Goal: Task Accomplishment & Management: Manage account settings

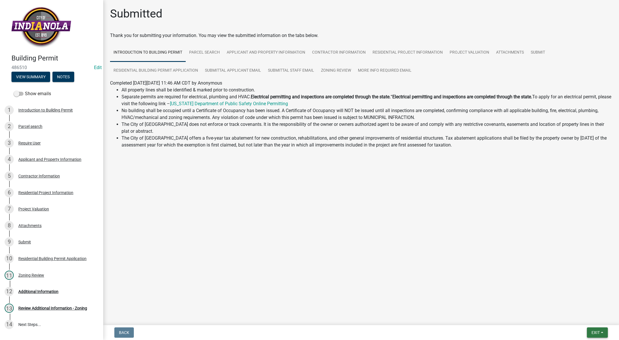
click at [595, 329] on button "Exit" at bounding box center [597, 332] width 21 height 10
click at [590, 324] on button "Save & Exit" at bounding box center [585, 318] width 46 height 14
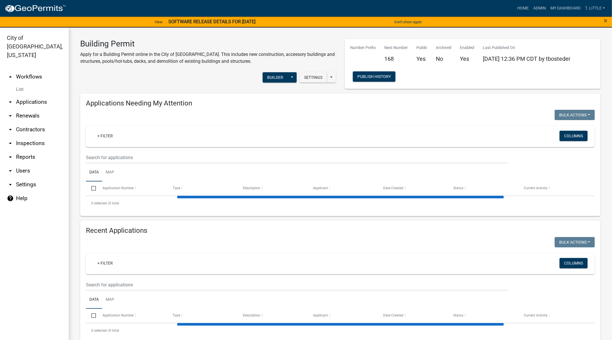
select select "3: 100"
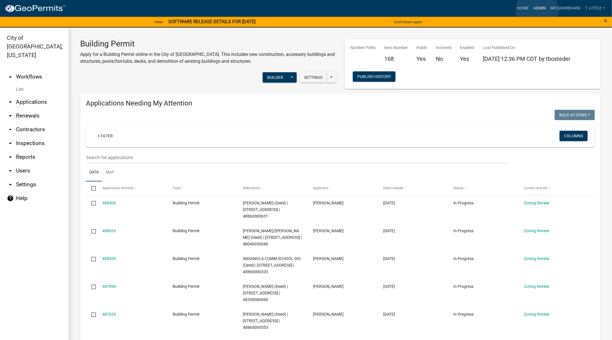
click at [537, 10] on link "Admin" at bounding box center [539, 8] width 17 height 11
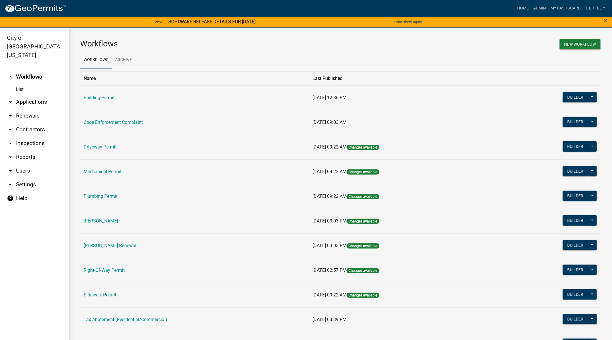
click at [98, 96] on link "Building Permit" at bounding box center [99, 97] width 31 height 5
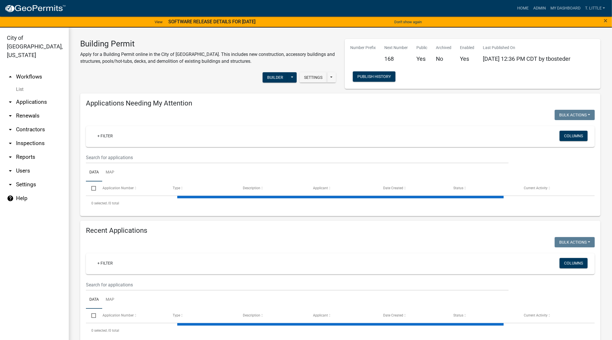
select select "3: 100"
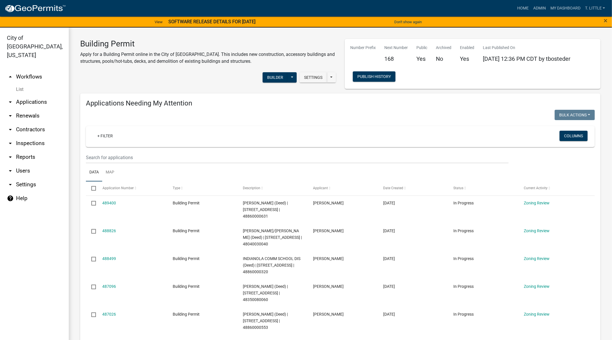
click at [223, 129] on div "+ Filter Columns" at bounding box center [341, 136] width 504 height 21
click at [220, 133] on div "+ Filter" at bounding box center [257, 137] width 336 height 12
click at [220, 110] on div at bounding box center [211, 116] width 259 height 12
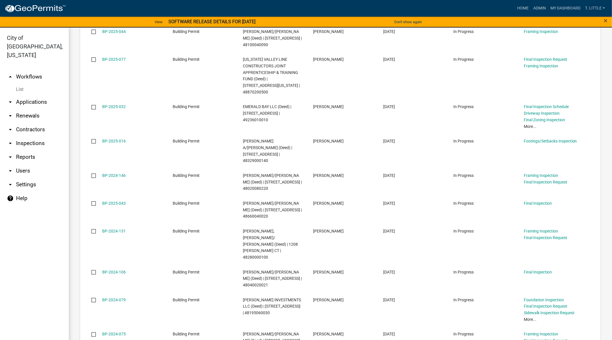
scroll to position [1805, 0]
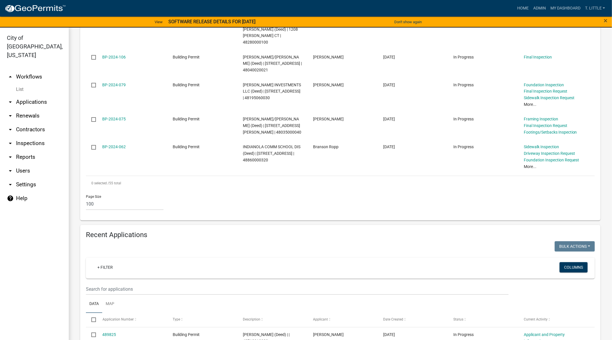
click at [185, 258] on wm-filter-builder "+ Filter Columns" at bounding box center [340, 276] width 509 height 37
click at [183, 283] on input "text" at bounding box center [297, 289] width 423 height 12
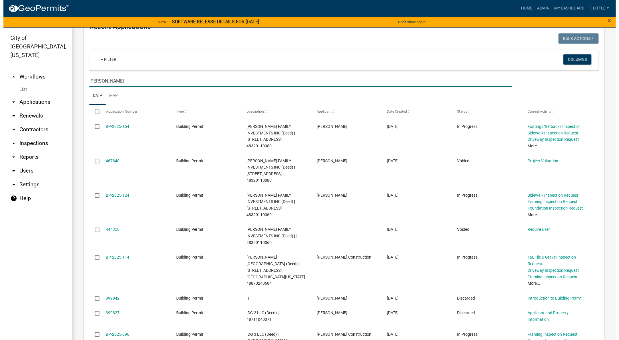
scroll to position [2048, 0]
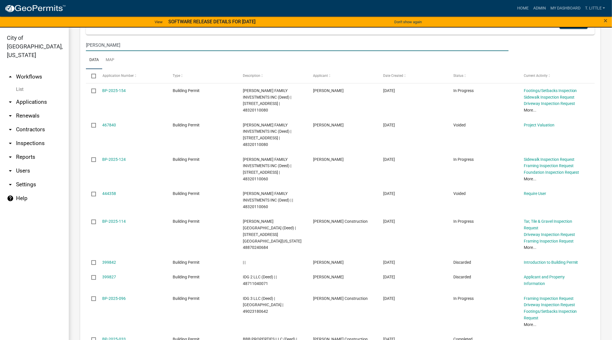
type input "[PERSON_NAME]"
click at [120, 296] on link "BP-2025-096" at bounding box center [114, 298] width 23 height 5
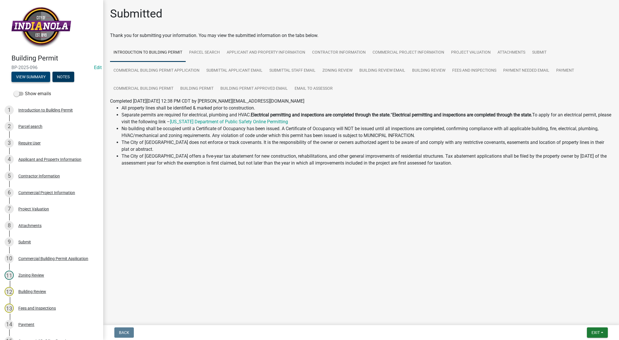
click at [25, 73] on button "View Summary" at bounding box center [30, 77] width 39 height 10
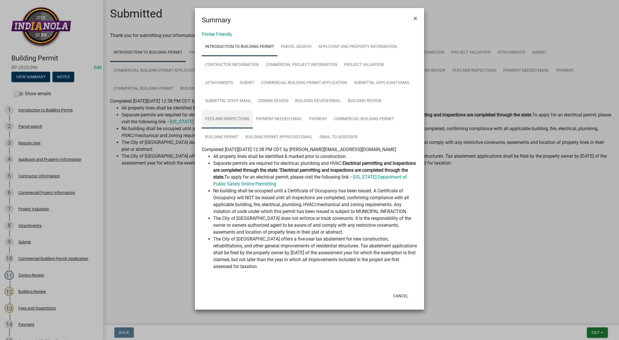
click at [233, 112] on link "Fees and Inspections" at bounding box center [227, 119] width 51 height 18
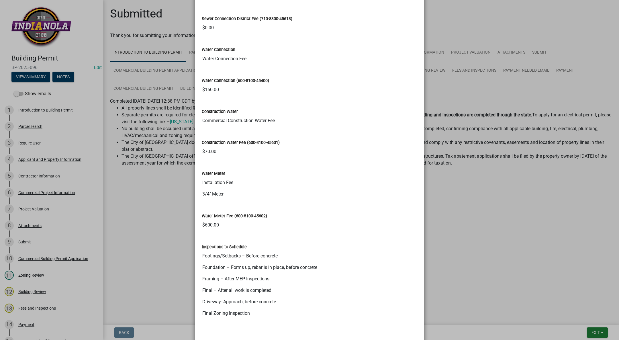
scroll to position [582, 0]
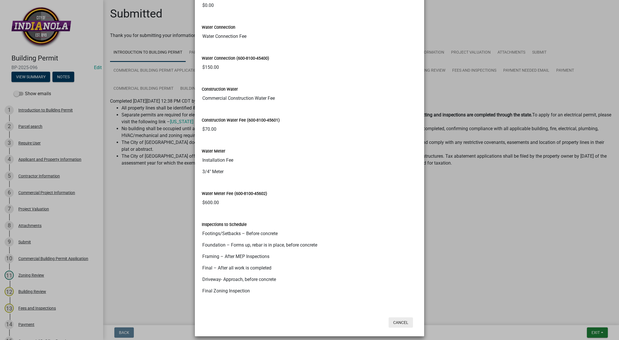
click at [394, 317] on button "Cancel" at bounding box center [400, 322] width 24 height 10
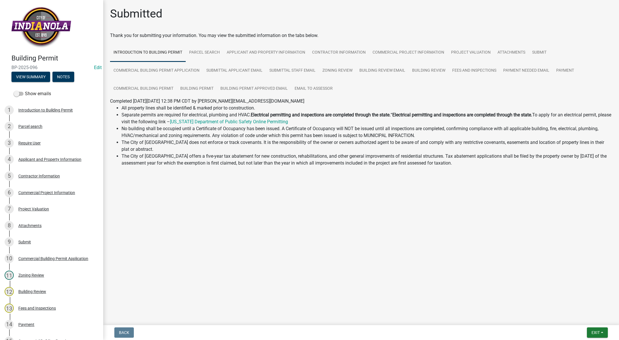
click at [91, 61] on h4 "Building Permit" at bounding box center [54, 58] width 87 height 8
click at [94, 67] on link "Edit" at bounding box center [98, 67] width 8 height 5
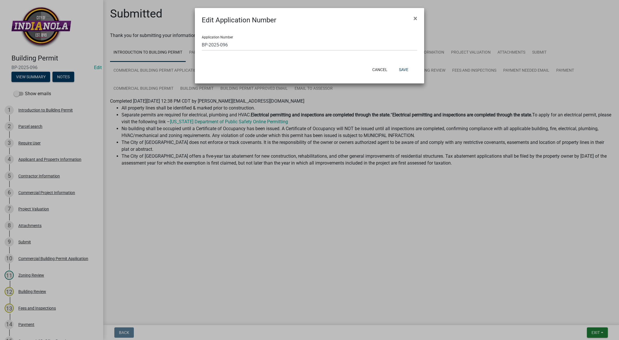
click at [416, 16] on span "×" at bounding box center [415, 18] width 4 height 8
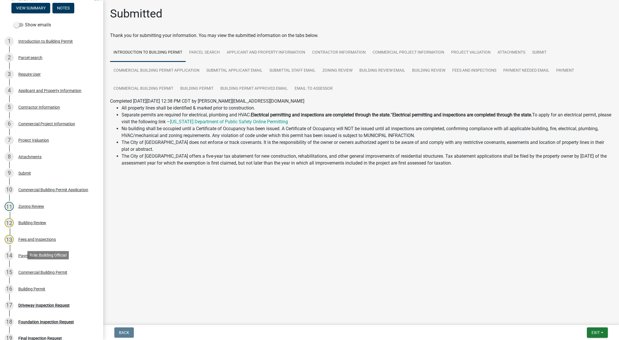
scroll to position [86, 0]
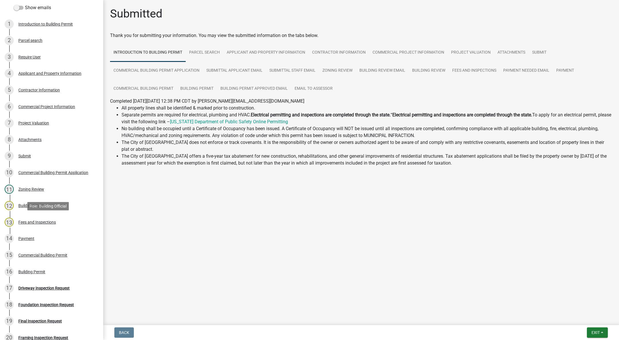
click at [41, 218] on div "13 Fees and Inspections" at bounding box center [49, 221] width 89 height 9
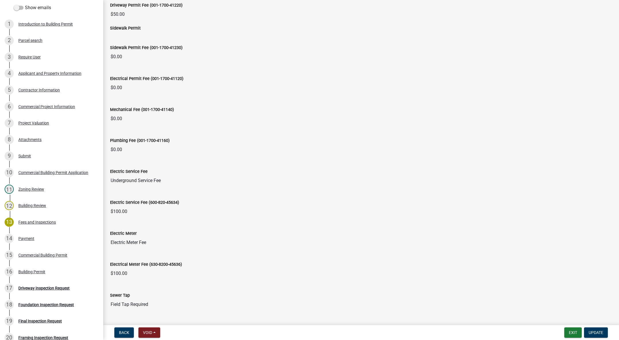
scroll to position [0, 0]
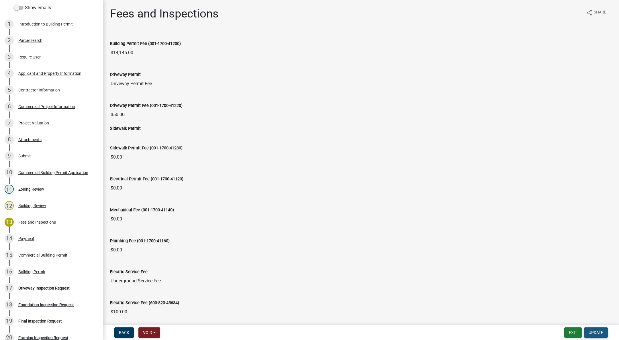
click at [594, 332] on span "Update" at bounding box center [595, 332] width 15 height 5
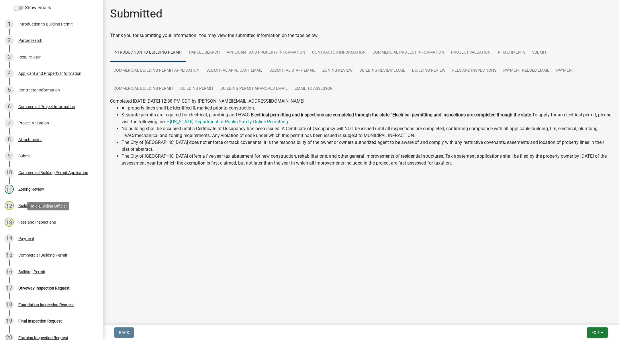
click at [27, 223] on div "Fees and Inspections" at bounding box center [37, 222] width 38 height 4
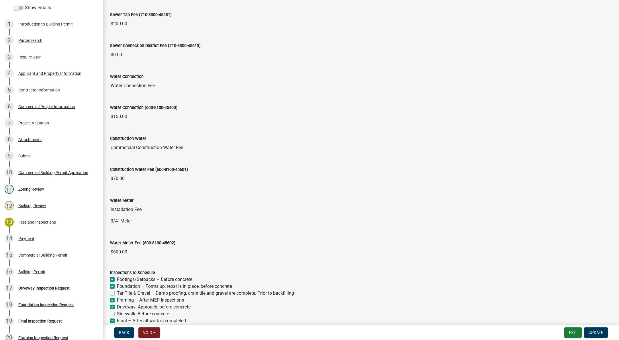
scroll to position [444, 0]
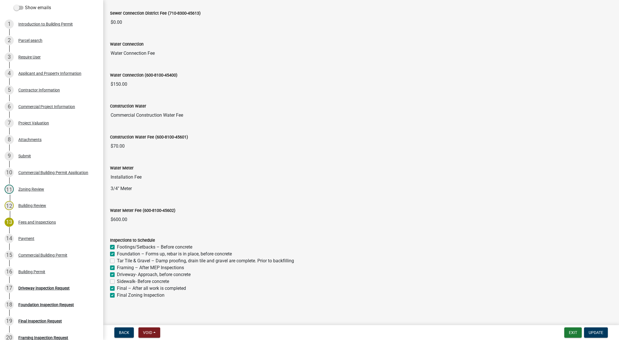
click at [125, 183] on input "3/4" Meter" at bounding box center [361, 188] width 502 height 11
click at [128, 176] on input "Installation Fee" at bounding box center [361, 176] width 502 height 11
click at [129, 166] on label "Water Meter" at bounding box center [121, 168] width 23 height 4
click at [129, 171] on input "Installation Fee" at bounding box center [361, 176] width 502 height 11
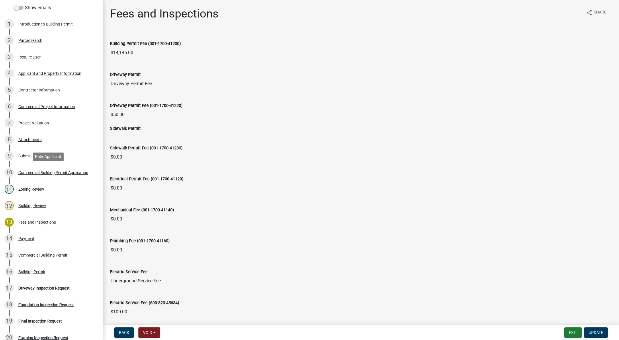
scroll to position [0, 0]
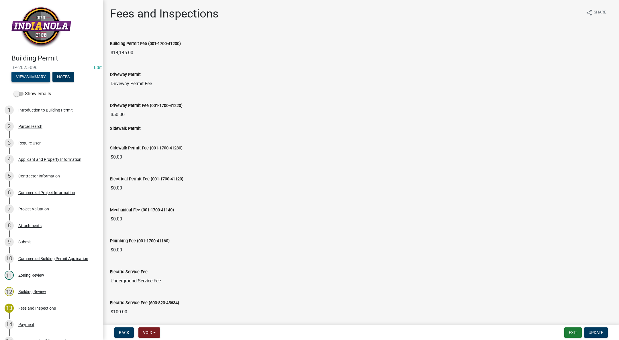
click at [36, 78] on button "View Summary" at bounding box center [30, 77] width 39 height 10
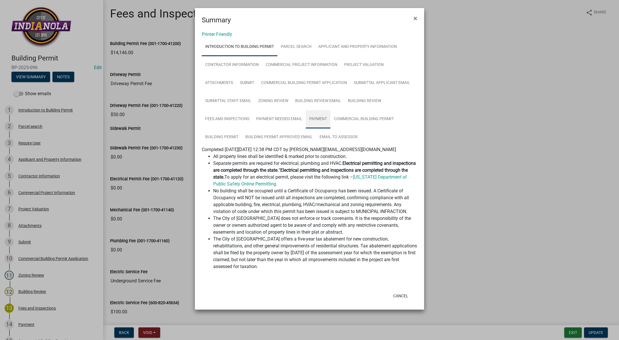
click at [315, 121] on link "Payment" at bounding box center [318, 119] width 25 height 18
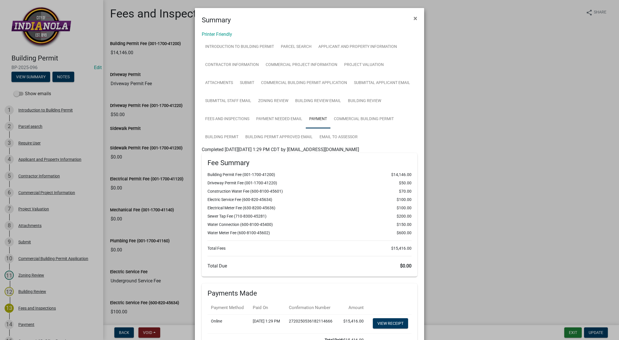
scroll to position [72, 0]
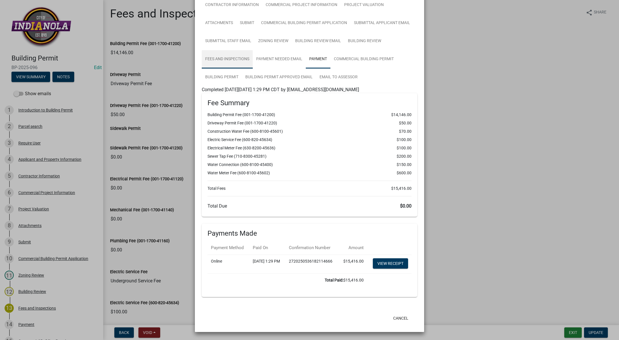
click at [217, 50] on link "Fees and Inspections" at bounding box center [227, 59] width 51 height 18
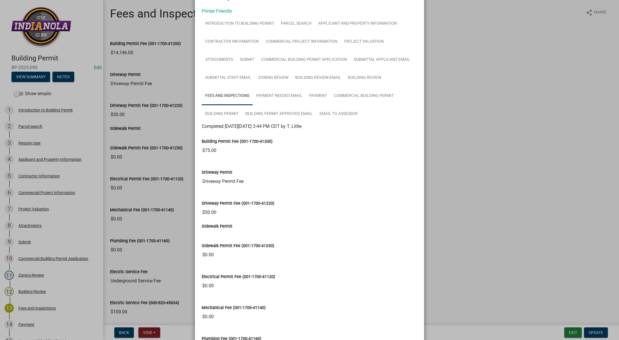
scroll to position [0, 0]
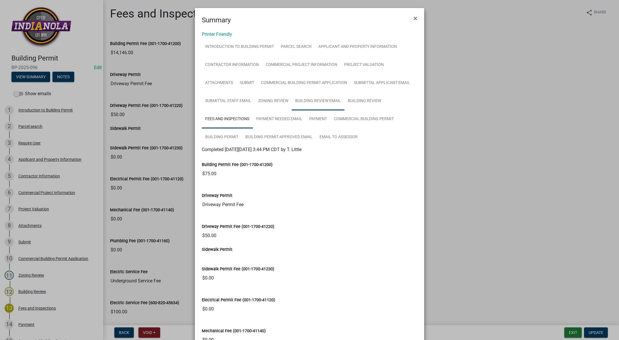
click at [329, 97] on link "Building Review Email" at bounding box center [318, 101] width 53 height 18
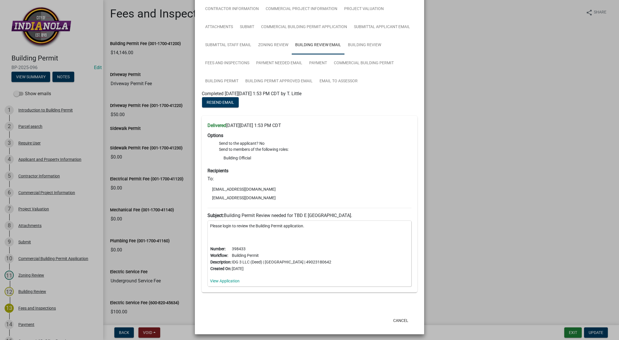
scroll to position [58, 0]
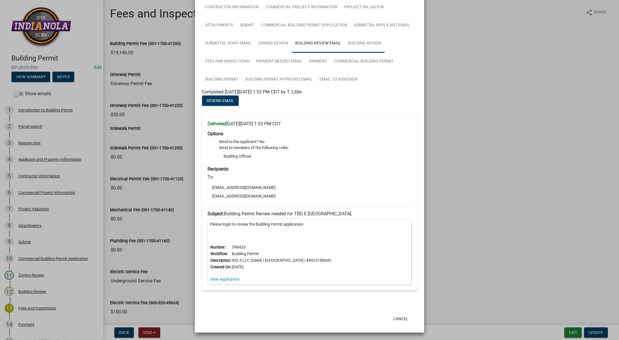
click at [361, 34] on link "Building Review" at bounding box center [364, 43] width 40 height 18
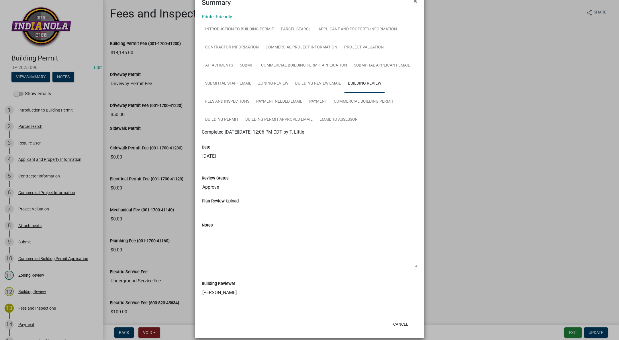
scroll to position [23, 0]
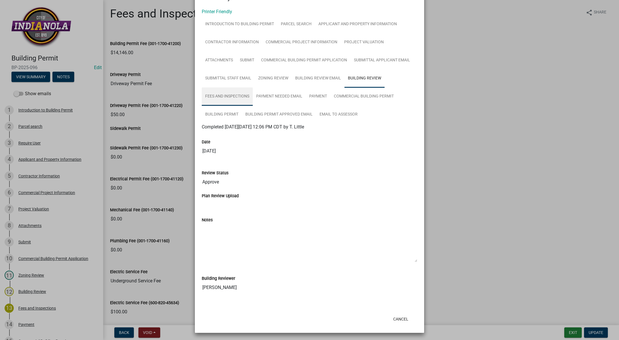
click at [215, 96] on link "Fees and Inspections" at bounding box center [227, 96] width 51 height 18
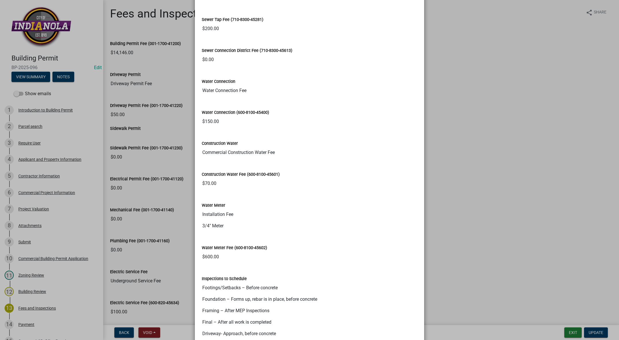
scroll to position [582, 0]
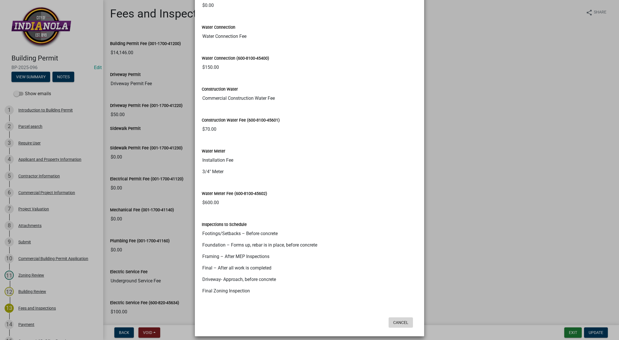
click at [404, 319] on button "Cancel" at bounding box center [400, 322] width 24 height 10
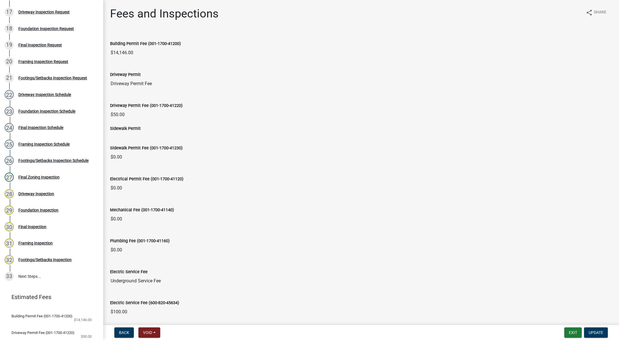
scroll to position [268, 0]
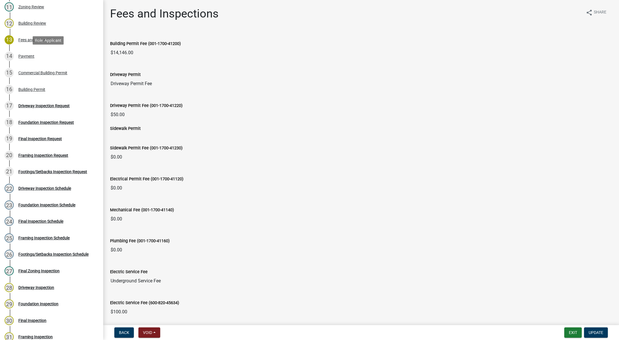
click at [35, 51] on link "14 Payment" at bounding box center [51, 56] width 103 height 17
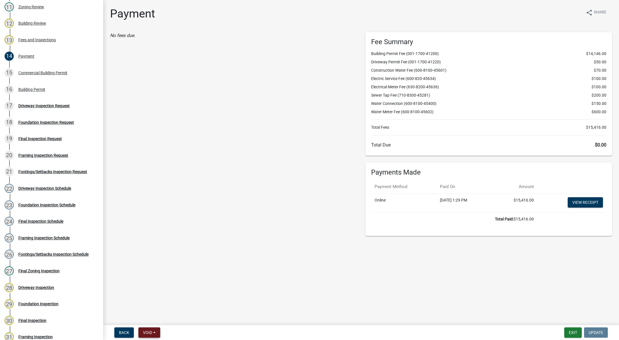
click at [158, 333] on button "Void" at bounding box center [149, 332] width 22 height 10
click at [225, 208] on div "No fees due." at bounding box center [233, 134] width 255 height 204
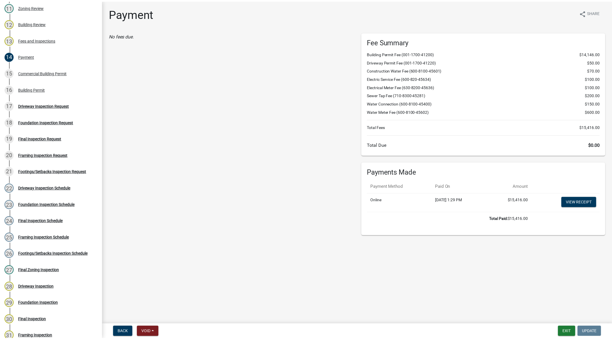
scroll to position [0, 0]
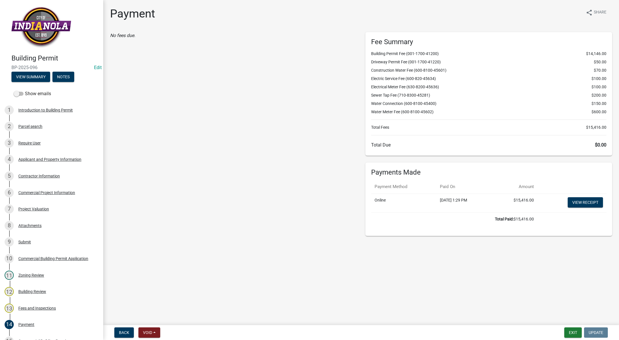
click at [94, 70] on link "Edit" at bounding box center [98, 67] width 8 height 5
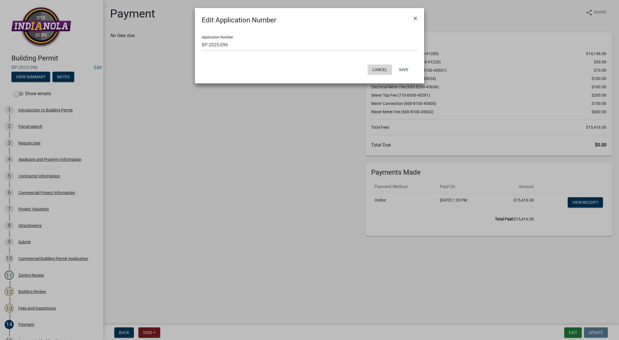
click at [371, 72] on button "Cancel" at bounding box center [380, 69] width 24 height 10
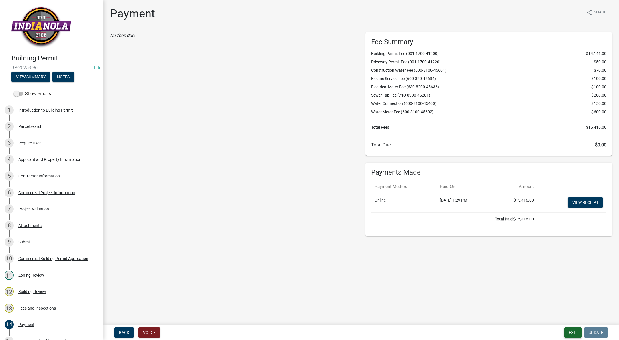
click at [573, 333] on button "Exit" at bounding box center [572, 332] width 17 height 10
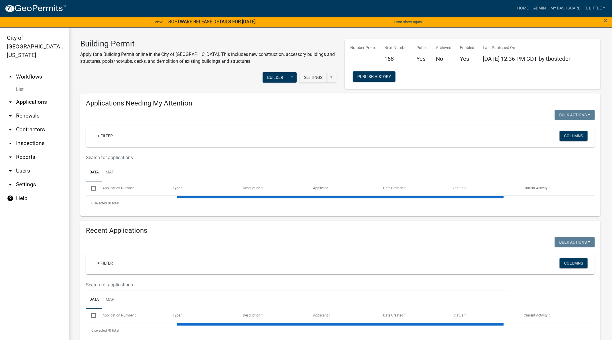
select select "3: 100"
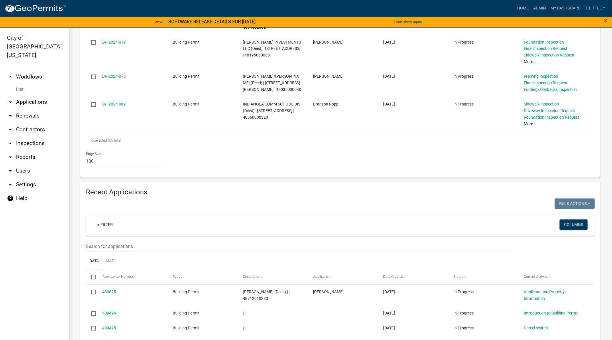
scroll to position [1815, 0]
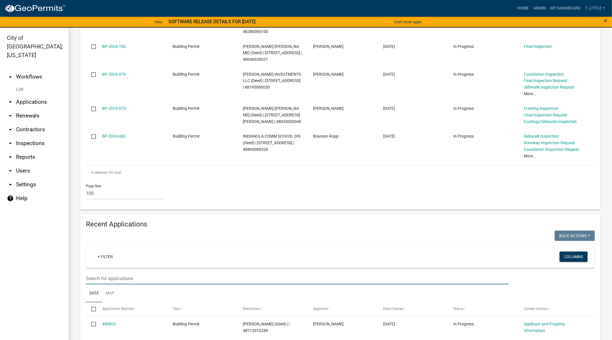
click at [195, 272] on input "text" at bounding box center [297, 278] width 423 height 12
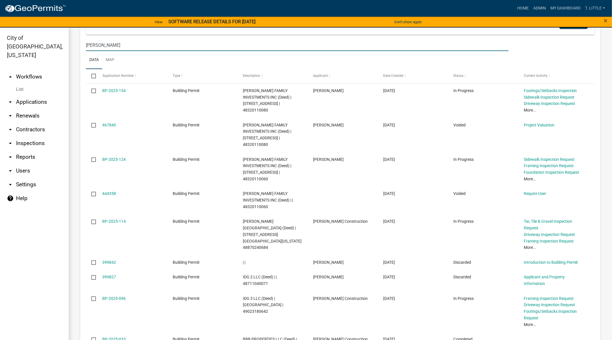
scroll to position [2005, 0]
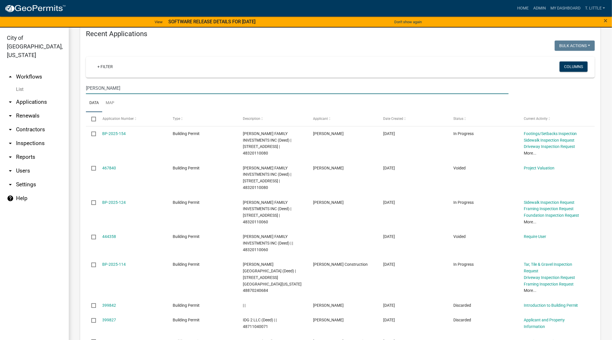
type input "[PERSON_NAME]"
click at [94, 339] on input "checkbox" at bounding box center [93, 341] width 4 height 4
checkbox input "true"
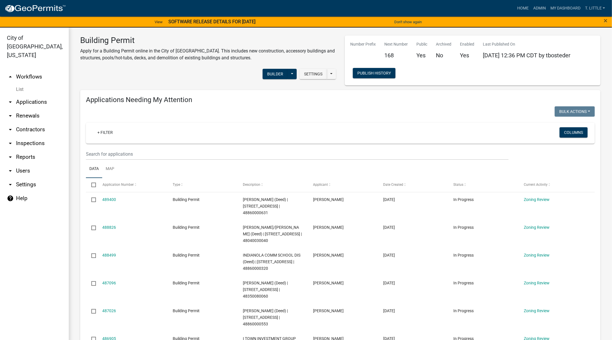
scroll to position [0, 0]
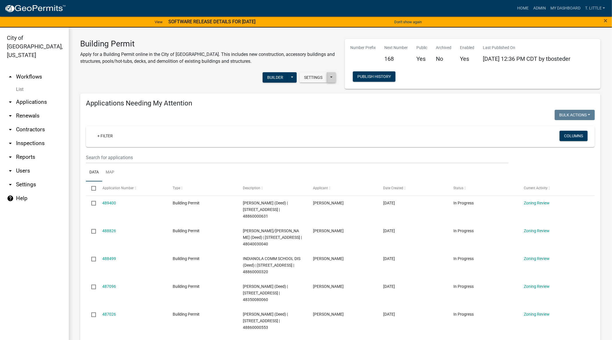
click at [327, 77] on button at bounding box center [331, 77] width 9 height 10
click at [312, 79] on button "Settings" at bounding box center [313, 77] width 27 height 10
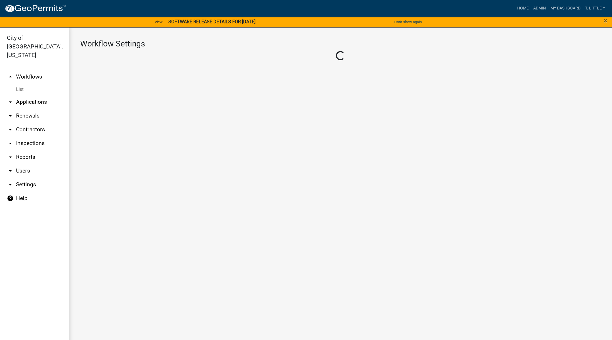
select select "1"
select select "57ee6931-e7b4-4177-8982-90ddae66ff1c"
select select "e5c78233-4f6c-487d-8bfd-5c32d3755e2a"
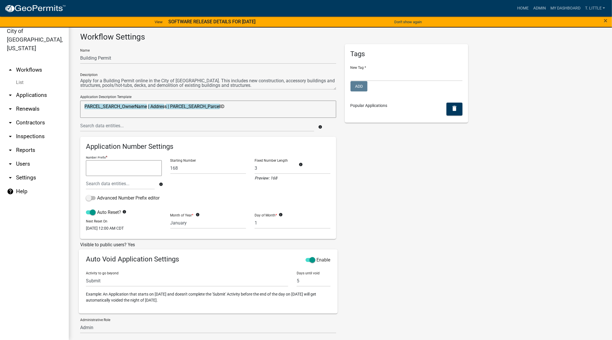
click at [11, 92] on icon "arrow_drop_down" at bounding box center [10, 95] width 7 height 7
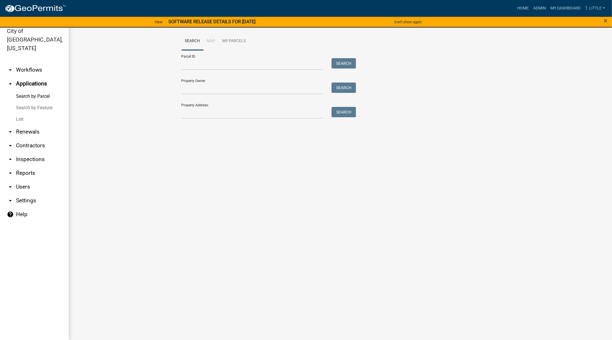
click at [21, 125] on link "arrow_drop_down Renewals" at bounding box center [34, 132] width 69 height 14
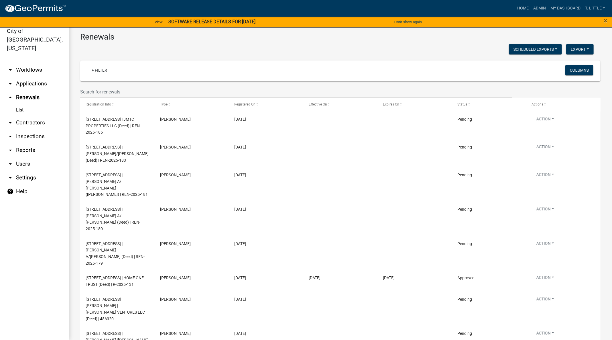
click at [21, 129] on link "arrow_drop_down Inspections" at bounding box center [34, 136] width 69 height 14
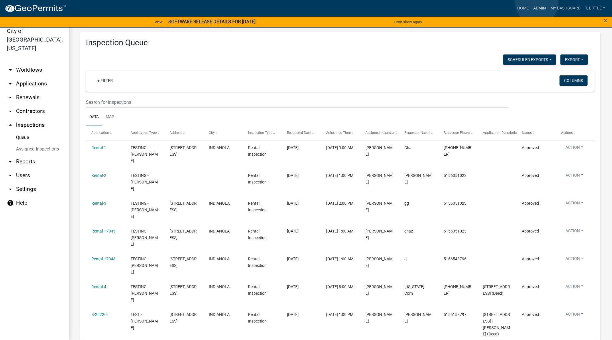
click at [537, 3] on link "Admin" at bounding box center [539, 8] width 17 height 11
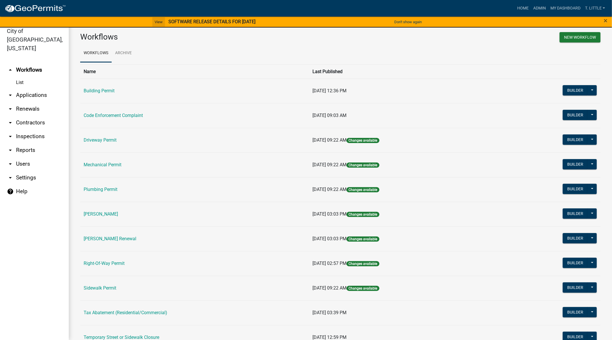
click at [152, 19] on link "View" at bounding box center [158, 21] width 13 height 9
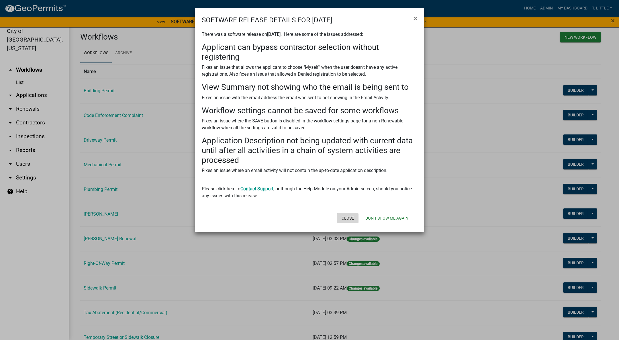
click at [348, 216] on button "Close" at bounding box center [347, 218] width 21 height 10
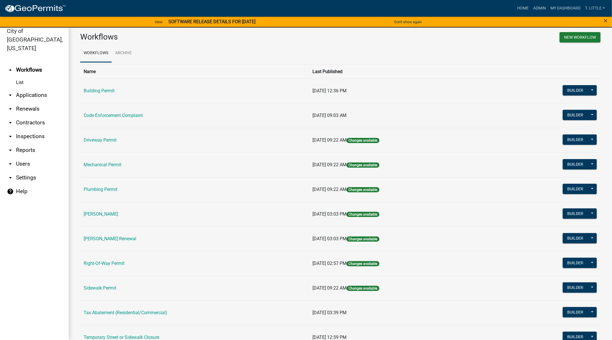
click at [96, 89] on link "Building Permit" at bounding box center [99, 90] width 31 height 5
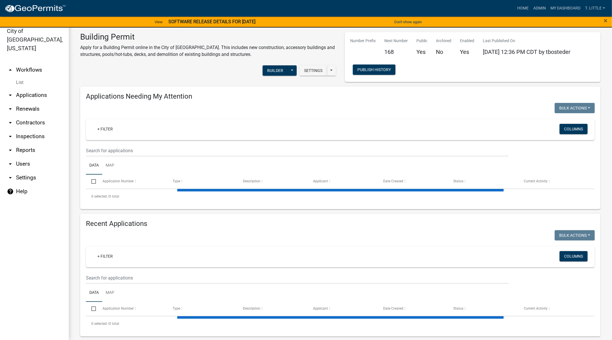
select select "3: 100"
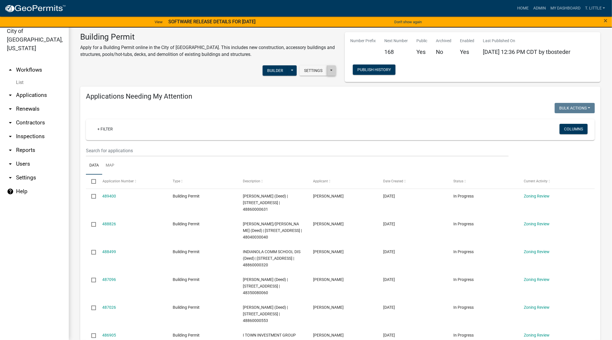
click at [329, 71] on button at bounding box center [331, 70] width 9 height 10
click at [225, 112] on div at bounding box center [211, 109] width 259 height 12
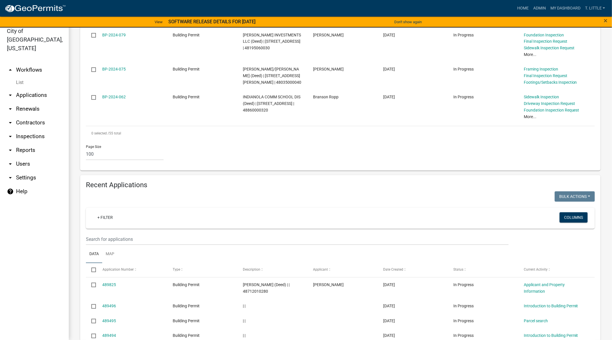
scroll to position [1891, 0]
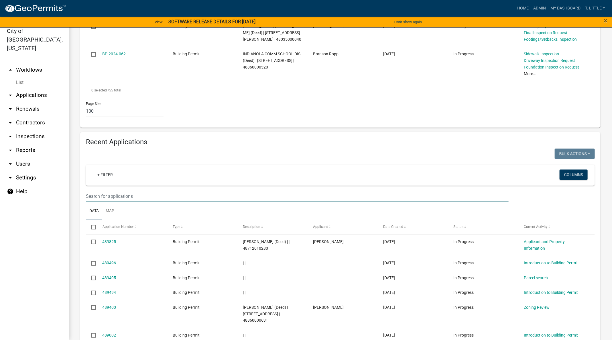
click at [333, 190] on input "text" at bounding box center [297, 196] width 423 height 12
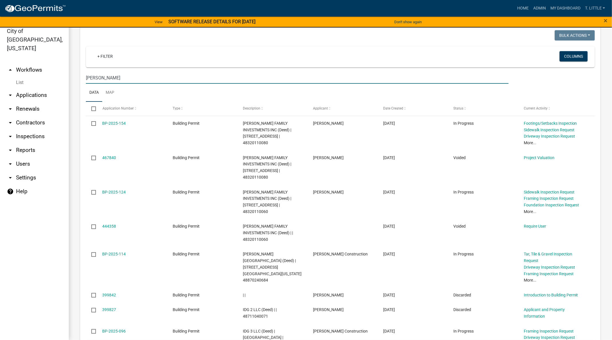
scroll to position [2048, 0]
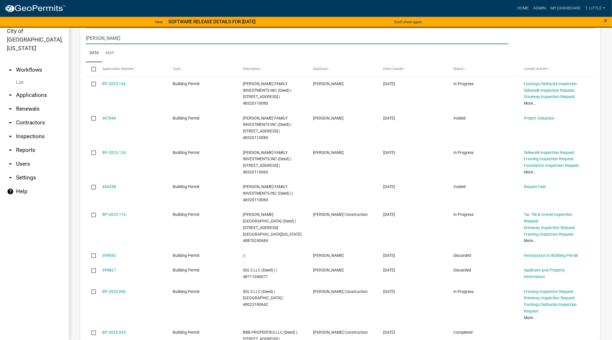
type input "[PERSON_NAME]"
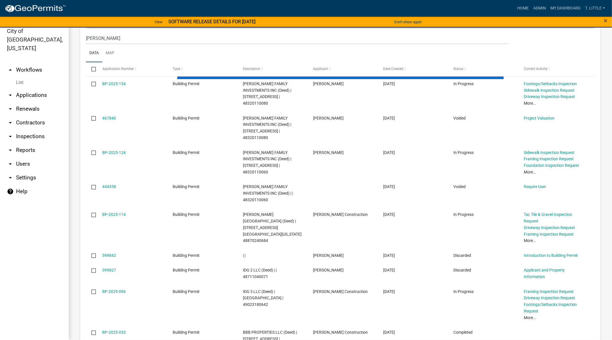
scroll to position [1990, 0]
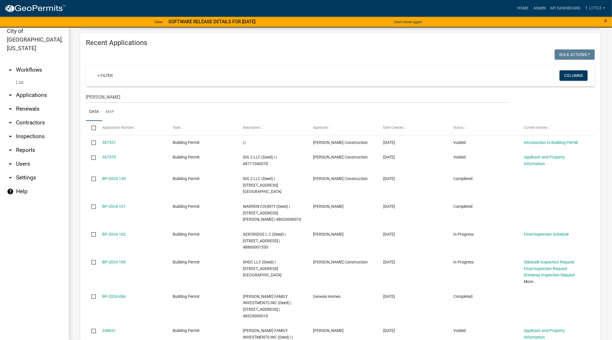
drag, startPoint x: 353, startPoint y: 304, endPoint x: 278, endPoint y: 301, distance: 74.2
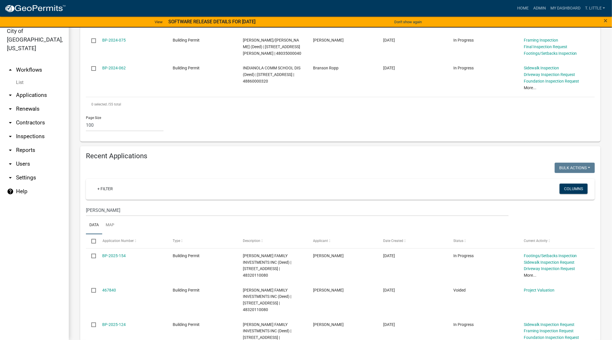
scroll to position [2048, 0]
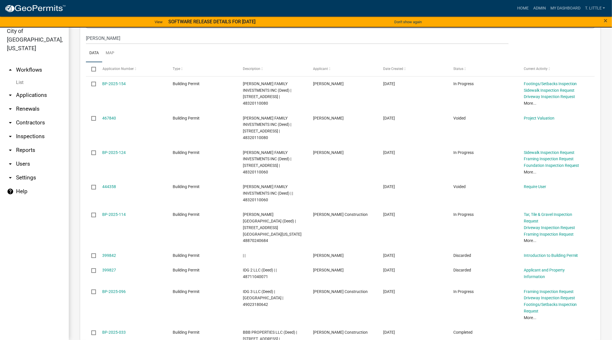
click at [118, 289] on link "BP-2025-096" at bounding box center [114, 291] width 23 height 5
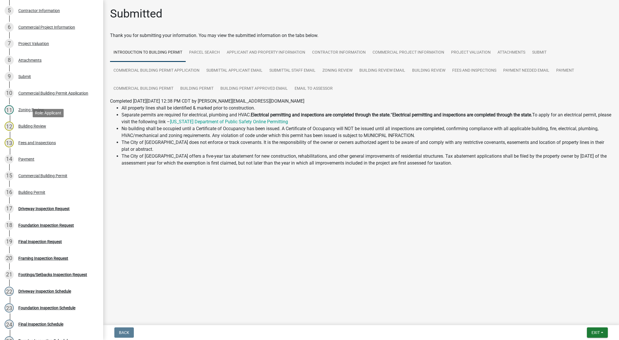
scroll to position [172, 0]
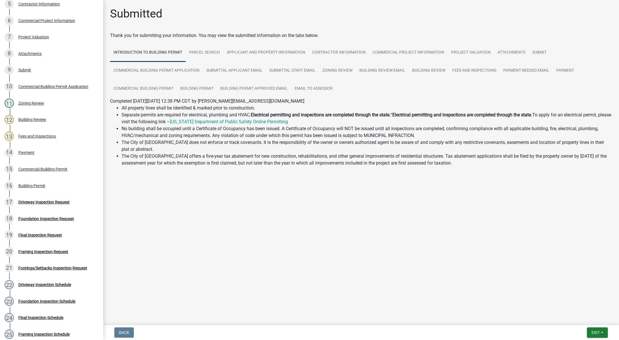
click at [47, 172] on div "15 Commercial Building Permit" at bounding box center [49, 168] width 89 height 9
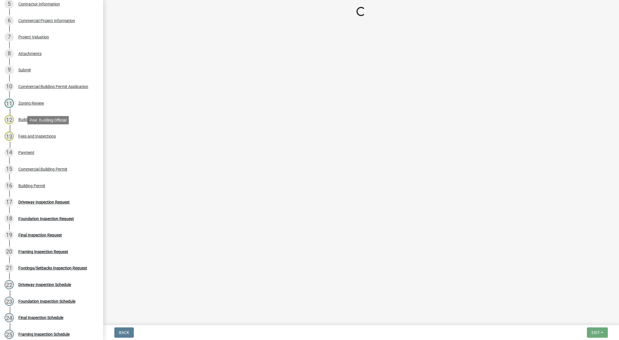
click at [50, 134] on div "Fees and Inspections" at bounding box center [37, 136] width 38 height 4
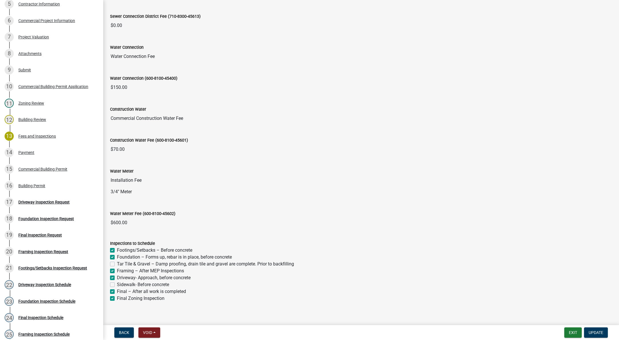
scroll to position [444, 0]
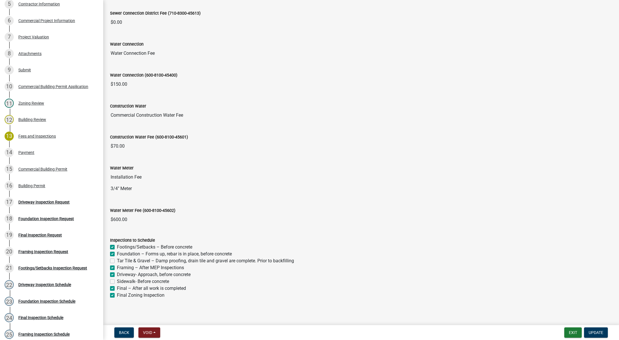
click at [126, 184] on input "3/4" Meter" at bounding box center [361, 188] width 502 height 11
click at [127, 183] on input "3/4" Meter" at bounding box center [361, 188] width 502 height 11
click at [118, 218] on input "$600.00" at bounding box center [361, 219] width 502 height 11
click at [128, 215] on input "$600.00" at bounding box center [361, 219] width 502 height 11
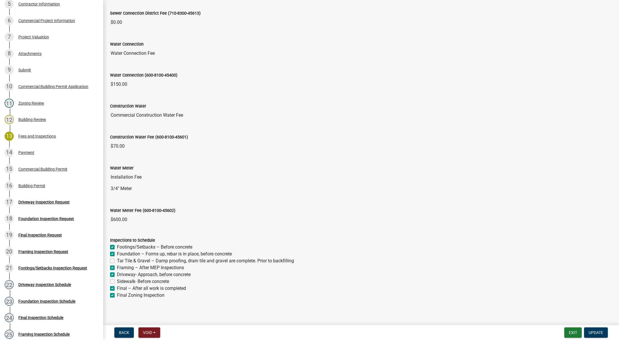
click at [121, 216] on input "$600.00" at bounding box center [361, 219] width 502 height 11
click at [221, 89] on wm-data-entity-input "Water Connection (600-8100-45400) $150.00" at bounding box center [361, 79] width 502 height 31
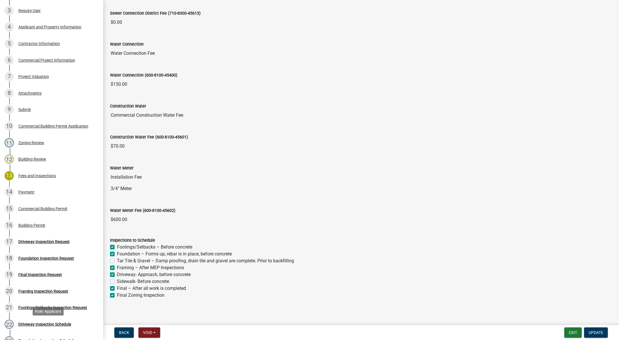
scroll to position [53, 0]
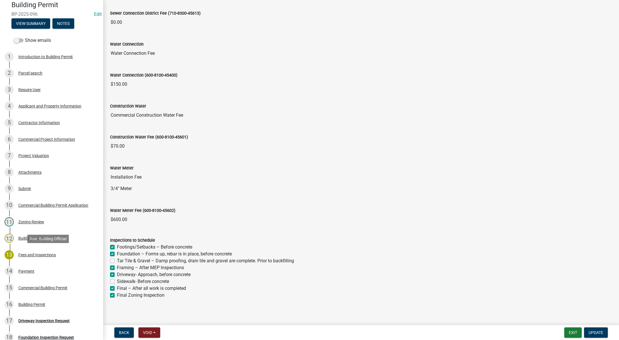
click at [61, 250] on div "13 Fees and Inspections" at bounding box center [49, 254] width 89 height 9
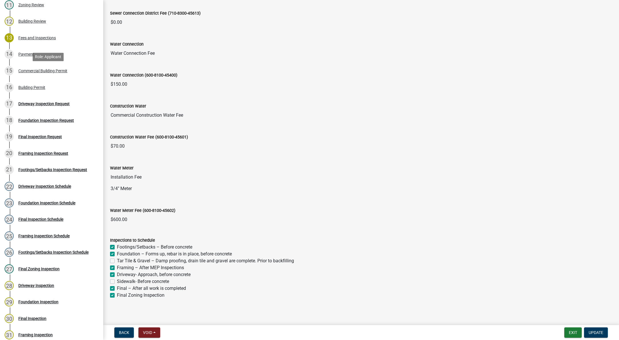
scroll to position [268, 0]
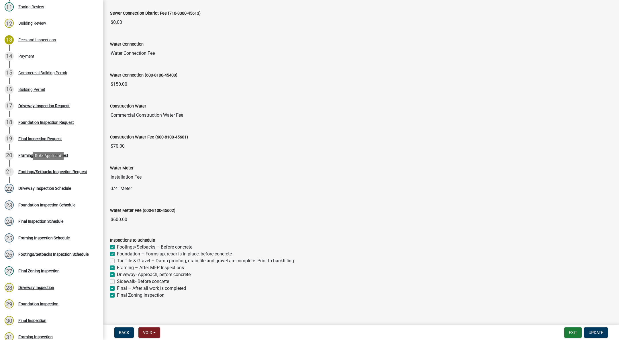
click at [43, 165] on link "21 Footings/Setbacks Inspection Request" at bounding box center [51, 172] width 103 height 17
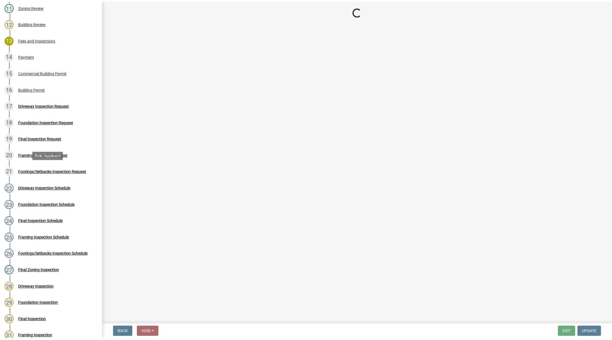
scroll to position [0, 0]
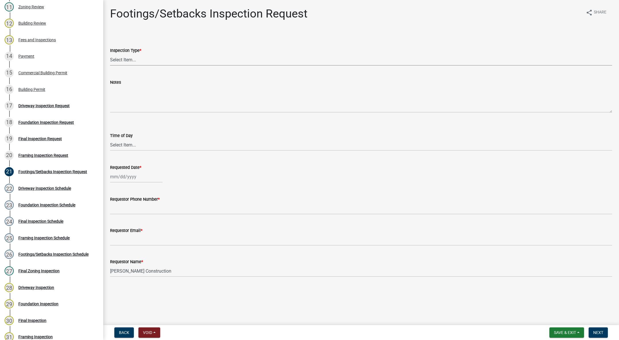
click at [125, 60] on select "Select Item... Footings/Setbacks" at bounding box center [361, 60] width 502 height 12
click at [110, 54] on select "Select Item... Footings/Setbacks" at bounding box center [361, 60] width 502 height 12
select select "31d1f77b-2535-448a-860d-f15fb204707d"
click at [120, 144] on select "Select Item... AM PM" at bounding box center [361, 145] width 502 height 12
click at [110, 139] on select "Select Item... AM PM" at bounding box center [361, 145] width 502 height 12
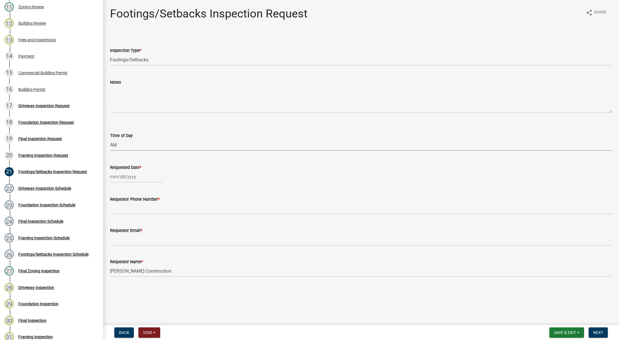
select select "88af556d-fdf1-454b-b933-61cadeae1443"
click at [125, 173] on div at bounding box center [136, 177] width 52 height 12
select select "10"
select select "2025"
click at [112, 187] on button "Previous month" at bounding box center [115, 188] width 7 height 9
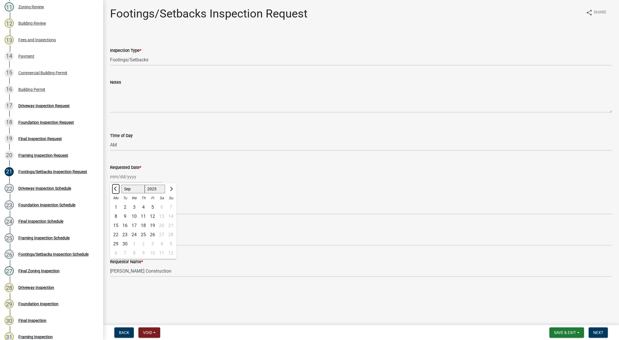
click at [112, 187] on button "Previous month" at bounding box center [115, 188] width 7 height 9
click at [116, 188] on span "Previous month" at bounding box center [116, 188] width 4 height 4
select select "7"
drag, startPoint x: 124, startPoint y: 225, endPoint x: 125, endPoint y: 217, distance: 7.6
click at [125, 225] on div "15" at bounding box center [124, 225] width 9 height 9
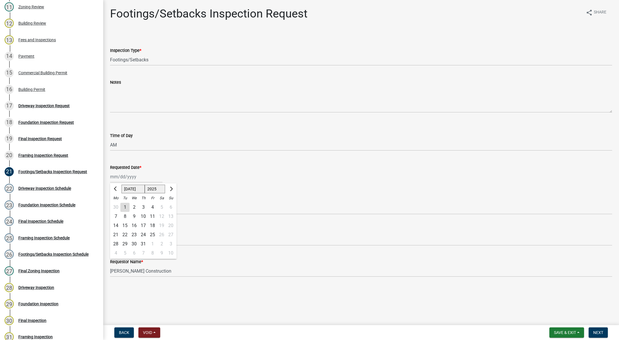
type input "[DATE]"
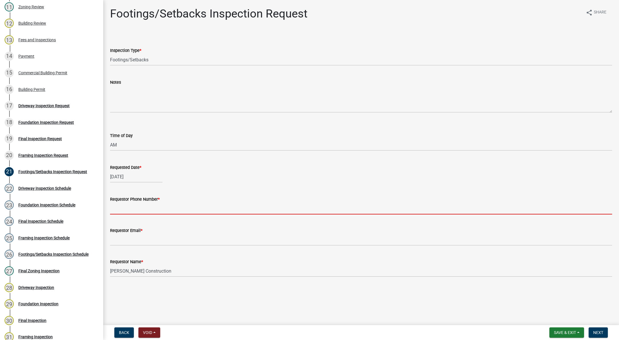
click at [137, 208] on input "Requestor Phone Number *" at bounding box center [361, 209] width 502 height 12
type input "[PHONE_NUMBER]"
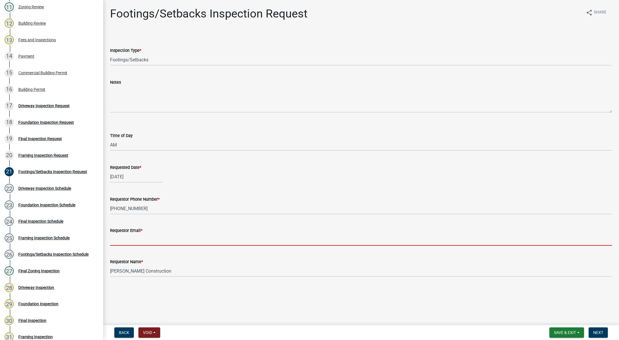
click at [138, 245] on input "Requestor Email *" at bounding box center [361, 240] width 502 height 12
type input "T"
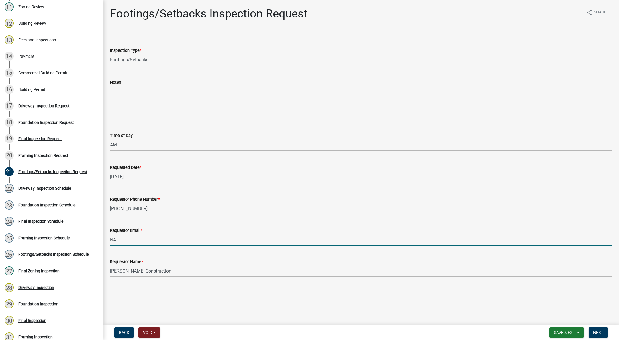
type input "[EMAIL_ADDRESS][DOMAIN_NAME]"
click at [603, 329] on button "Next" at bounding box center [597, 332] width 19 height 10
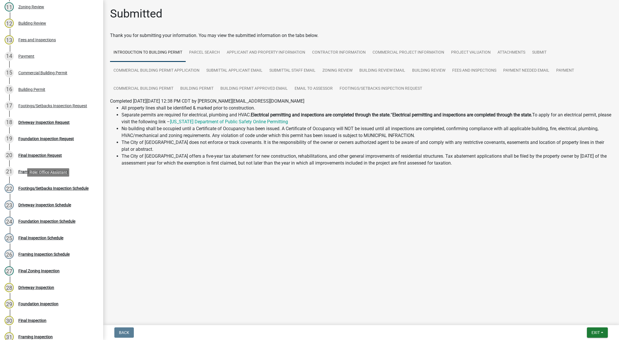
click at [57, 189] on div "Footings/Setbacks Inspection Schedule" at bounding box center [53, 188] width 70 height 4
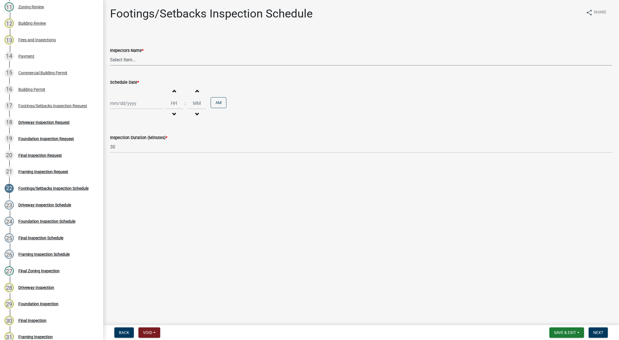
click at [124, 57] on select "Select Item... [DEMOGRAPHIC_DATA] (Indianola Other Inspector) T. Little ([PERSO…" at bounding box center [361, 60] width 502 height 12
select select "27b8dde7-9ed4-44e4-ae8e-5969b60be3e6"
click at [110, 54] on select "Select Item... [DEMOGRAPHIC_DATA] (Indianola Other Inspector) T. Little ([PERSO…" at bounding box center [361, 60] width 502 height 12
click at [124, 103] on div at bounding box center [136, 103] width 52 height 12
select select "10"
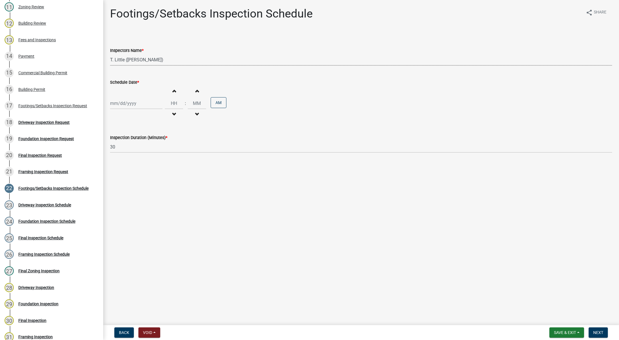
select select "2025"
click at [131, 144] on div "8" at bounding box center [133, 142] width 9 height 9
type input "[DATE]"
click at [171, 113] on button "Decrement hours" at bounding box center [174, 114] width 12 height 10
type input "11"
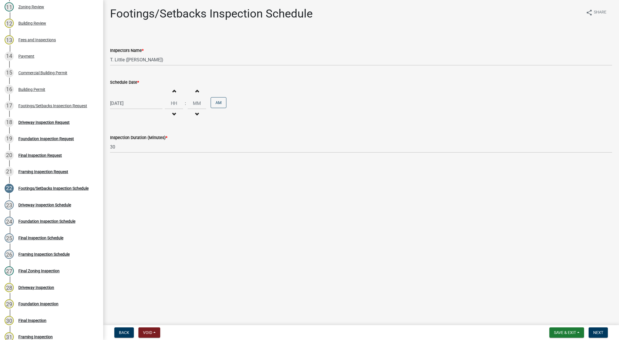
type input "00"
click at [171, 113] on button "Decrement hours" at bounding box center [174, 114] width 12 height 10
type input "10"
click at [217, 101] on button "PM" at bounding box center [219, 102] width 16 height 11
click at [129, 102] on div "[DATE]" at bounding box center [136, 103] width 52 height 12
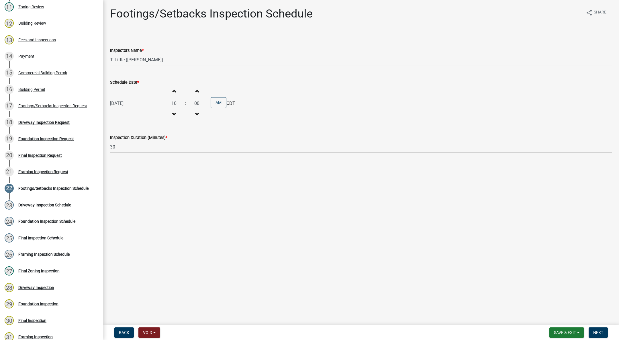
select select "10"
select select "2025"
click at [116, 115] on span "Previous month" at bounding box center [116, 115] width 4 height 4
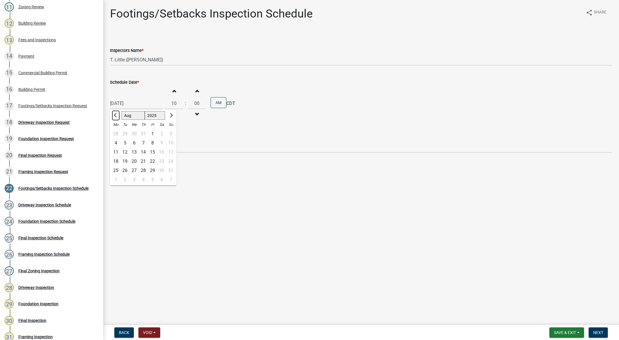
select select "7"
click at [122, 152] on div "15" at bounding box center [124, 152] width 9 height 9
type input "[DATE]"
drag, startPoint x: 594, startPoint y: 332, endPoint x: 571, endPoint y: 320, distance: 25.7
click at [594, 332] on span "Next" at bounding box center [598, 332] width 10 height 5
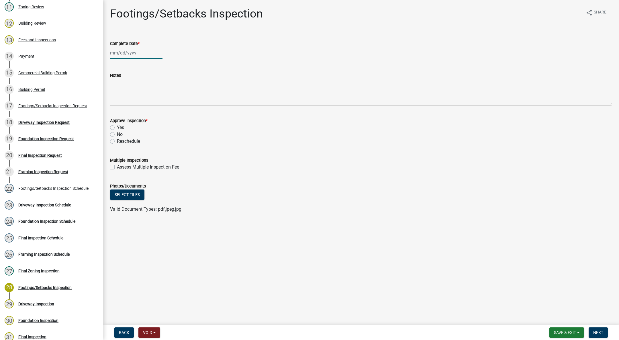
click at [126, 50] on div at bounding box center [136, 53] width 52 height 12
select select "10"
select select "2025"
click at [115, 64] on span "Previous month" at bounding box center [116, 65] width 4 height 4
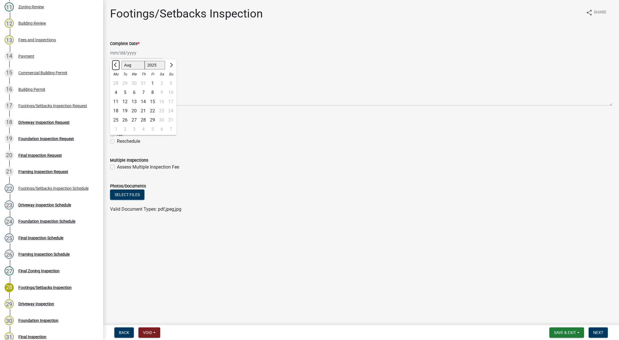
click at [116, 64] on span "Previous month" at bounding box center [116, 65] width 4 height 4
select select "7"
click at [125, 98] on div "15" at bounding box center [124, 101] width 9 height 9
type input "[DATE]"
click at [117, 127] on label "Yes" at bounding box center [120, 127] width 7 height 7
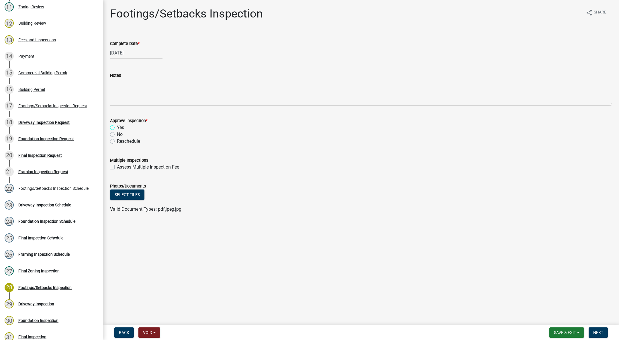
click at [117, 127] on input "Yes" at bounding box center [119, 126] width 4 height 4
radio input "true"
click at [594, 332] on span "Next" at bounding box center [598, 332] width 10 height 5
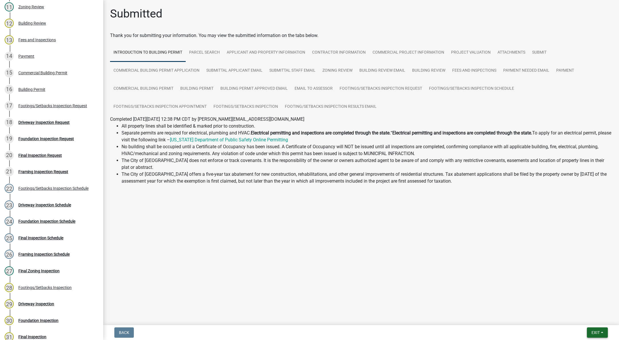
click at [600, 334] on button "Exit" at bounding box center [597, 332] width 21 height 10
click at [590, 319] on button "Save & Exit" at bounding box center [585, 318] width 46 height 14
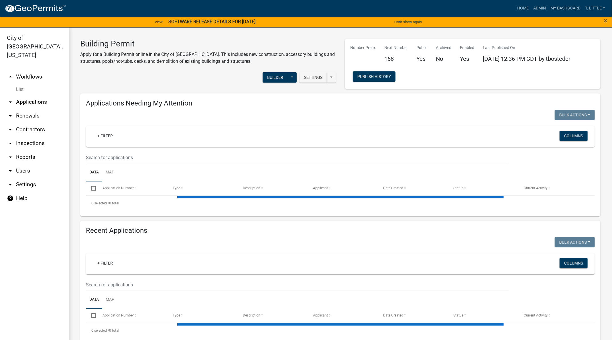
select select "3: 100"
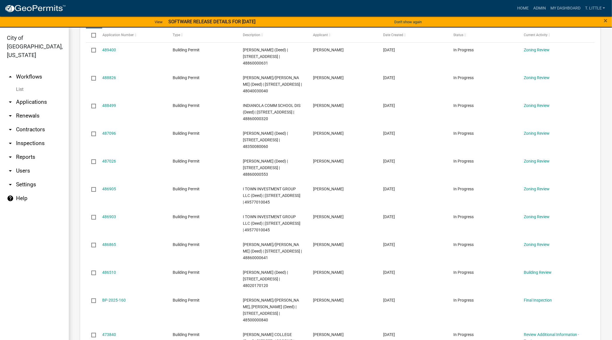
scroll to position [215, 0]
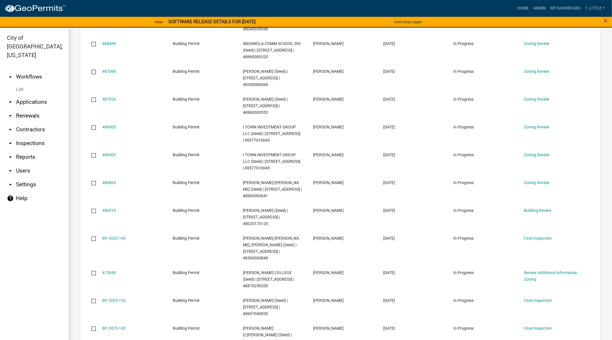
click at [111, 185] on link "486865" at bounding box center [110, 182] width 14 height 5
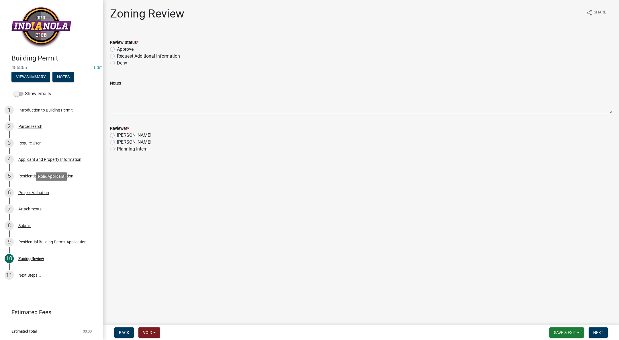
click at [28, 191] on div "Project Valuation" at bounding box center [33, 192] width 31 height 4
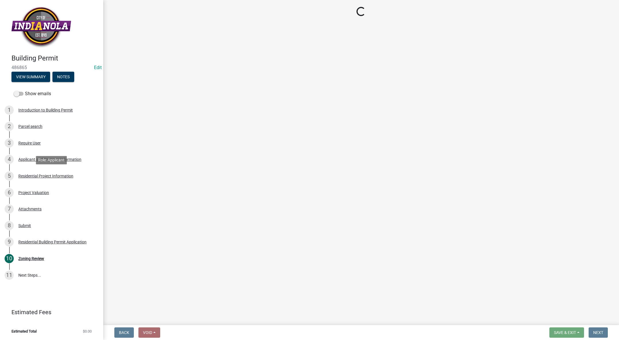
click at [32, 178] on div "5 Residential Project Information" at bounding box center [49, 175] width 89 height 9
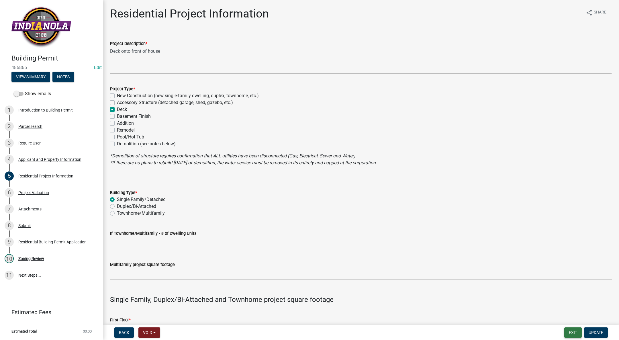
click at [570, 328] on button "Exit" at bounding box center [572, 332] width 17 height 10
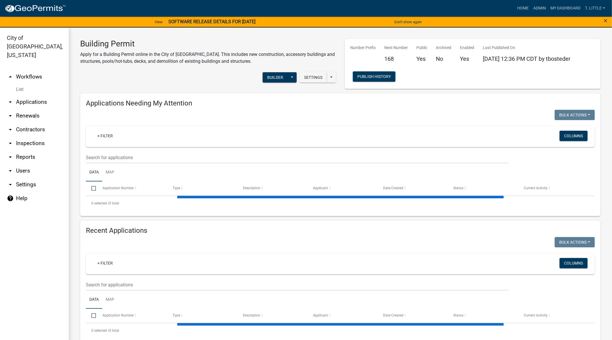
select select "3: 100"
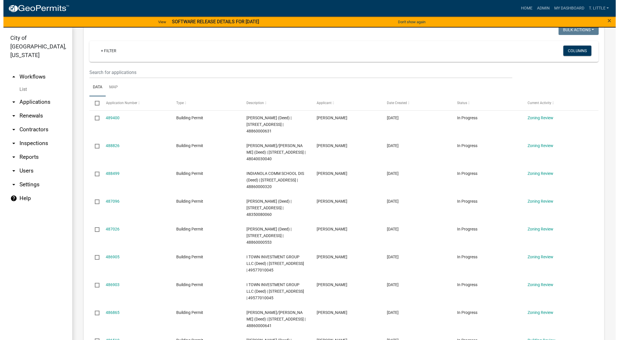
scroll to position [129, 0]
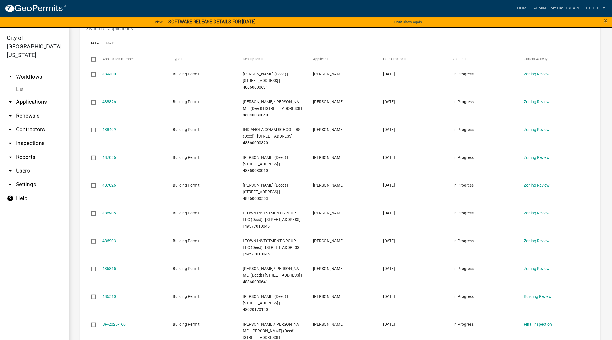
click at [109, 132] on link "488499" at bounding box center [110, 129] width 14 height 5
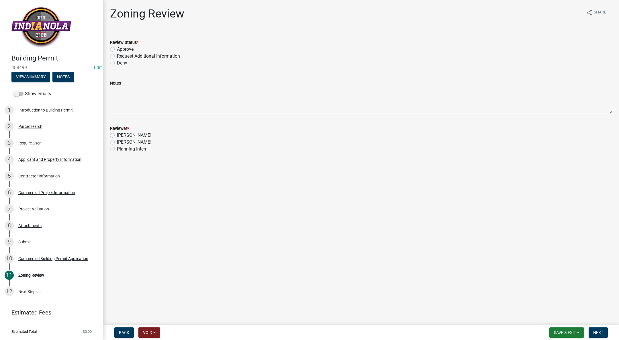
click at [117, 48] on label "Approve" at bounding box center [125, 49] width 17 height 7
click at [117, 48] on input "Approve" at bounding box center [119, 48] width 4 height 4
radio input "true"
click at [117, 142] on label "[PERSON_NAME]" at bounding box center [134, 142] width 34 height 7
click at [117, 142] on input "[PERSON_NAME]" at bounding box center [119, 141] width 4 height 4
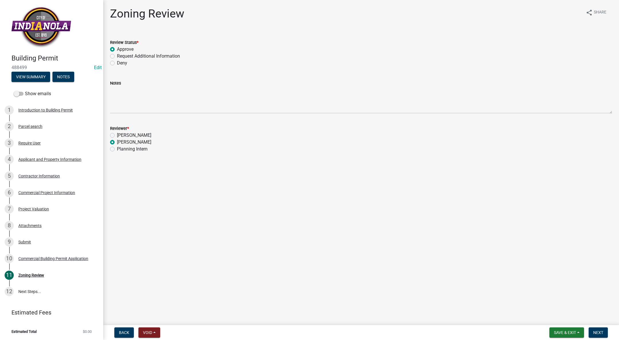
radio input "true"
click at [600, 331] on span "Next" at bounding box center [598, 332] width 10 height 5
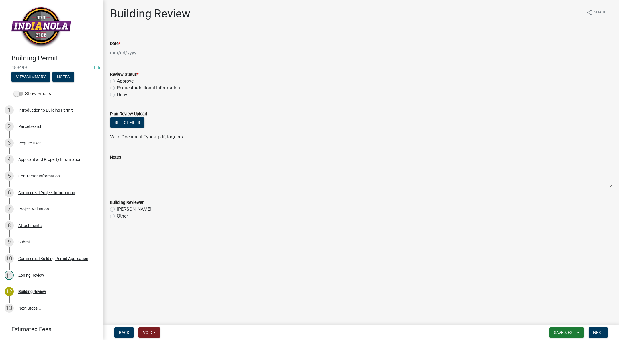
select select "10"
select select "2025"
click at [116, 53] on div "[PERSON_NAME] Feb Mar Apr [PERSON_NAME][DATE] Oct Nov [DATE] 1526 1527 1528 152…" at bounding box center [136, 53] width 52 height 12
click at [132, 91] on div "8" at bounding box center [133, 92] width 9 height 9
type input "[DATE]"
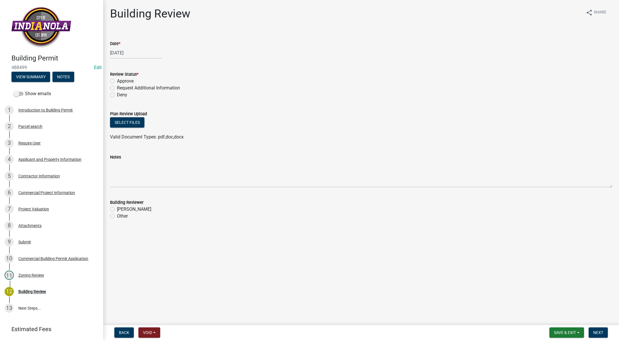
click at [117, 80] on label "Approve" at bounding box center [125, 81] width 17 height 7
click at [117, 80] on input "Approve" at bounding box center [119, 80] width 4 height 4
radio input "true"
click at [117, 209] on label "[PERSON_NAME]" at bounding box center [134, 209] width 34 height 7
click at [117, 209] on input "[PERSON_NAME]" at bounding box center [119, 208] width 4 height 4
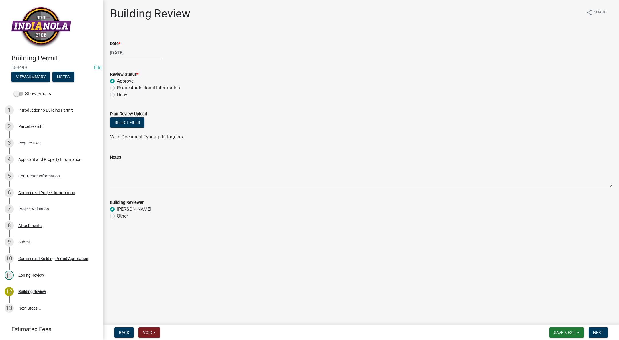
radio input "true"
click at [598, 331] on span "Next" at bounding box center [598, 332] width 10 height 5
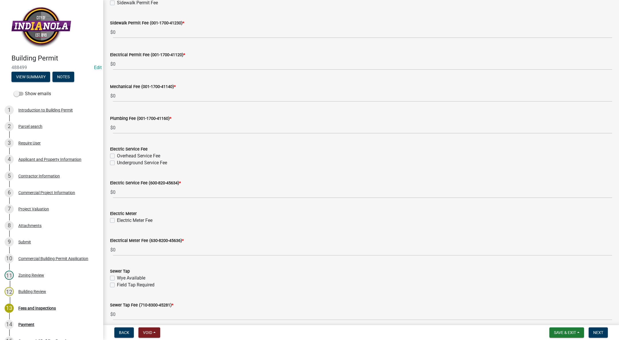
scroll to position [258, 0]
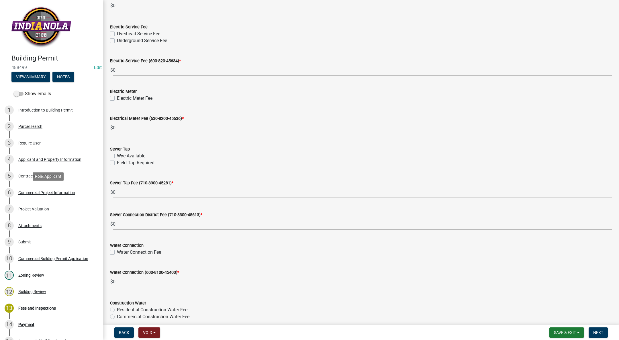
click at [40, 192] on div "Commercial Project Information" at bounding box center [46, 192] width 57 height 4
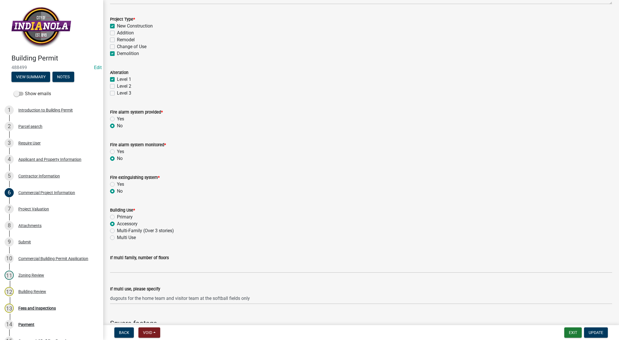
scroll to position [0, 0]
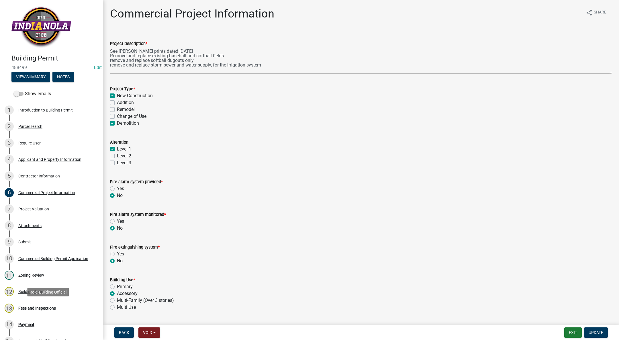
click at [28, 307] on div "Fees and Inspections" at bounding box center [37, 308] width 38 height 4
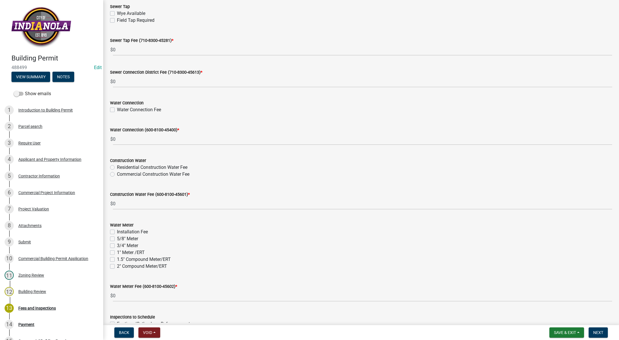
scroll to position [430, 0]
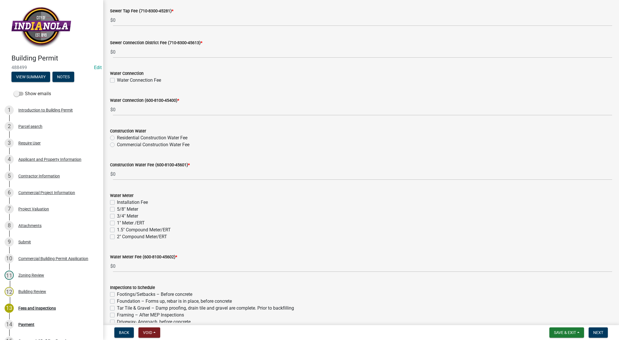
click at [117, 236] on label "2" Compound Meter/ERT" at bounding box center [142, 236] width 50 height 7
click at [117, 236] on input "2" Compound Meter/ERT" at bounding box center [119, 235] width 4 height 4
checkbox input "true"
checkbox input "false"
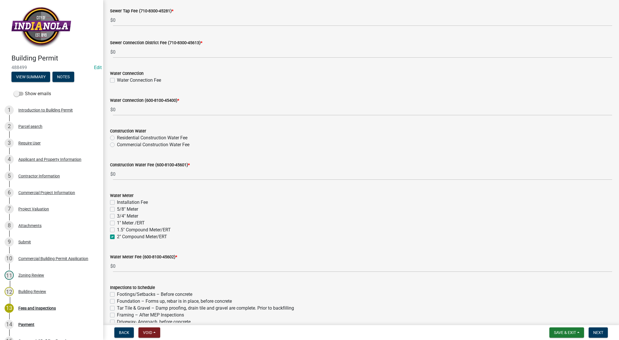
checkbox input "false"
checkbox input "true"
click at [117, 222] on label "1" Meter /ERT" at bounding box center [131, 222] width 28 height 7
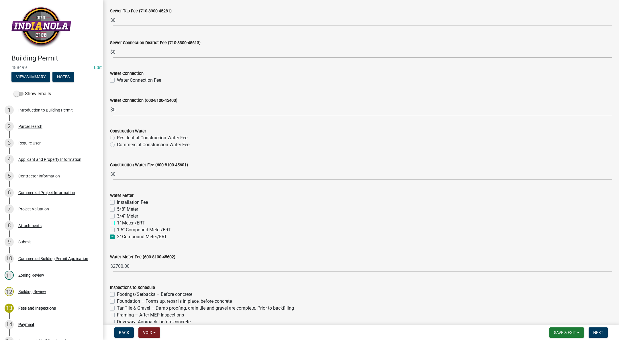
click at [117, 222] on input "1" Meter /ERT" at bounding box center [119, 221] width 4 height 4
checkbox input "true"
checkbox input "false"
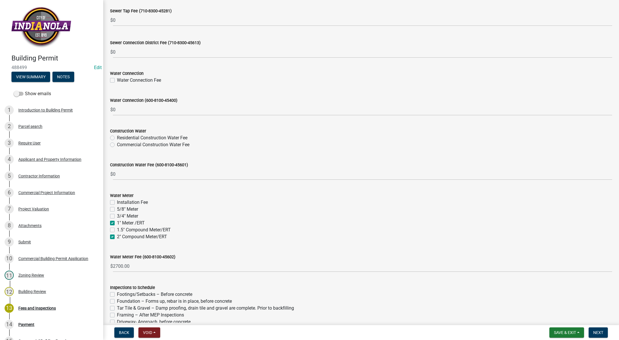
checkbox input "true"
checkbox input "false"
checkbox input "true"
click at [114, 219] on div "3/4" Meter" at bounding box center [361, 216] width 502 height 7
click at [117, 223] on label "1" Meter /ERT" at bounding box center [131, 222] width 28 height 7
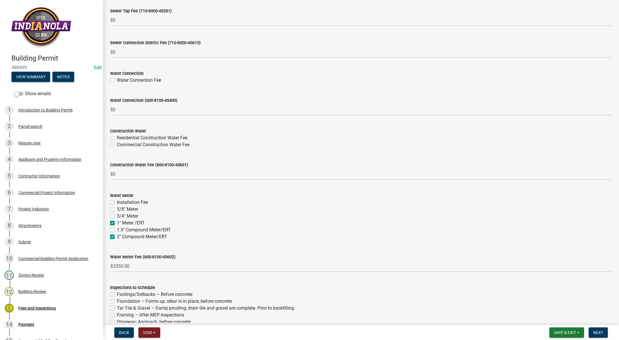
click at [117, 223] on input "1" Meter /ERT" at bounding box center [119, 221] width 4 height 4
checkbox input "false"
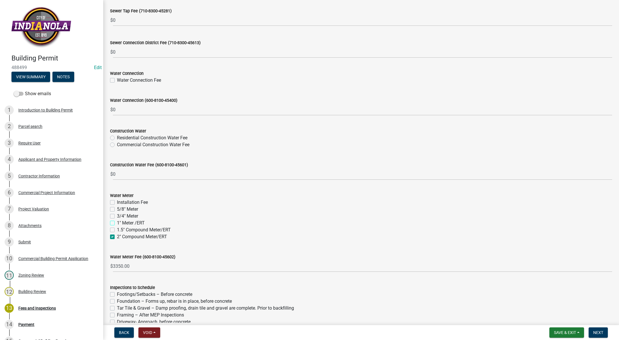
checkbox input "false"
click at [117, 235] on label "2" Compound Meter/ERT" at bounding box center [142, 236] width 50 height 7
click at [117, 235] on input "2" Compound Meter/ERT" at bounding box center [119, 235] width 4 height 4
checkbox input "false"
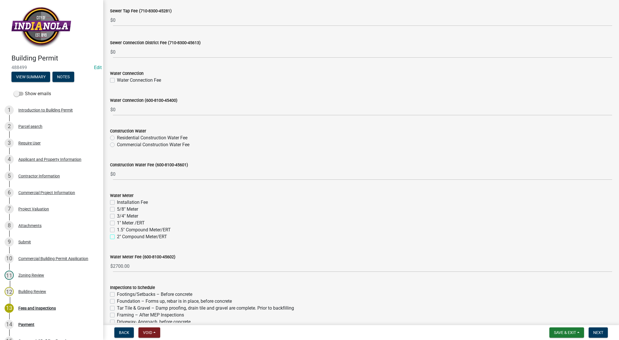
checkbox input "false"
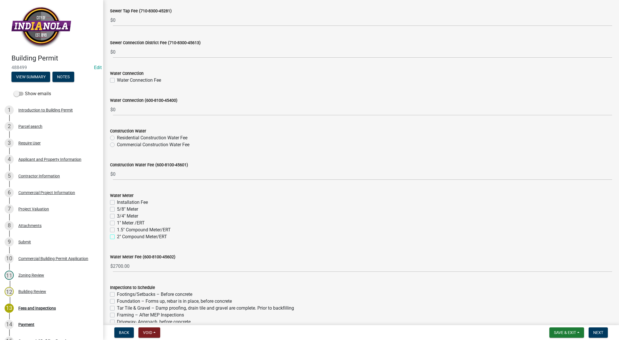
checkbox input "false"
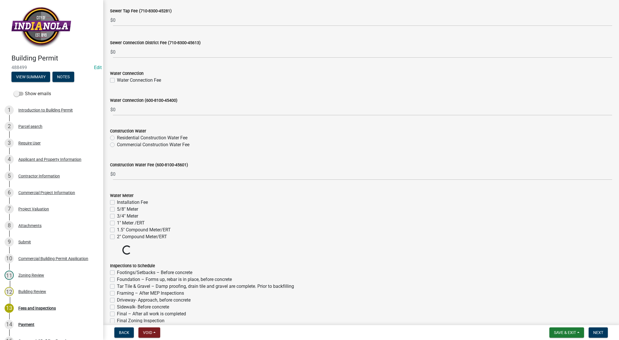
click at [117, 223] on label "1" Meter /ERT" at bounding box center [131, 222] width 28 height 7
click at [117, 223] on input "1" Meter /ERT" at bounding box center [119, 221] width 4 height 4
checkbox input "true"
checkbox input "false"
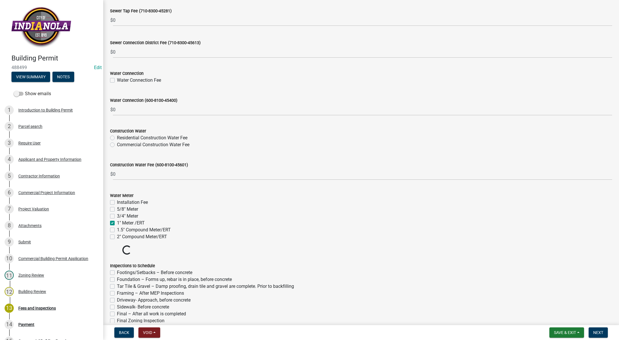
checkbox input "false"
checkbox input "true"
checkbox input "false"
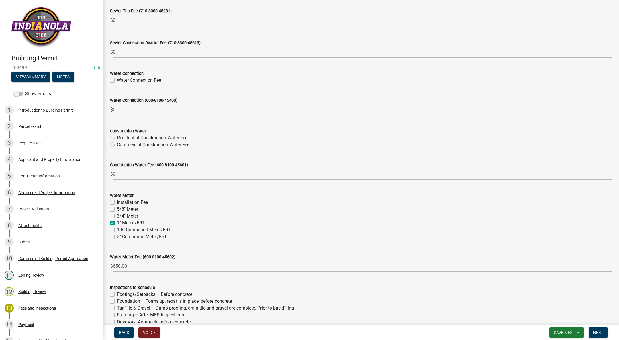
click at [117, 236] on label "2" Compound Meter/ERT" at bounding box center [142, 236] width 50 height 7
click at [117, 236] on input "2" Compound Meter/ERT" at bounding box center [119, 235] width 4 height 4
checkbox input "true"
checkbox input "false"
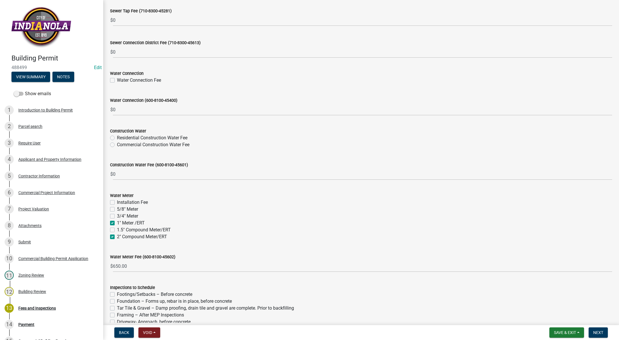
checkbox input "false"
checkbox input "true"
checkbox input "false"
checkbox input "true"
click at [117, 223] on label "1" Meter /ERT" at bounding box center [131, 222] width 28 height 7
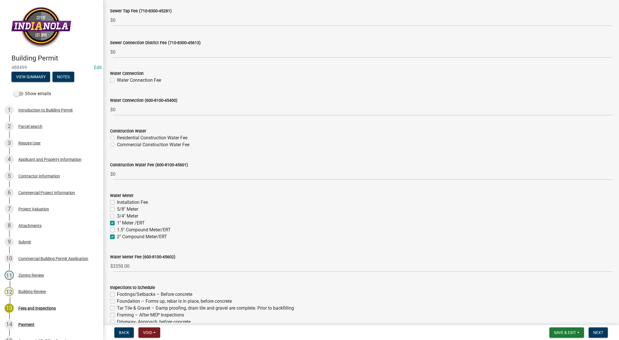
click at [117, 223] on input "1" Meter /ERT" at bounding box center [119, 221] width 4 height 4
checkbox input "false"
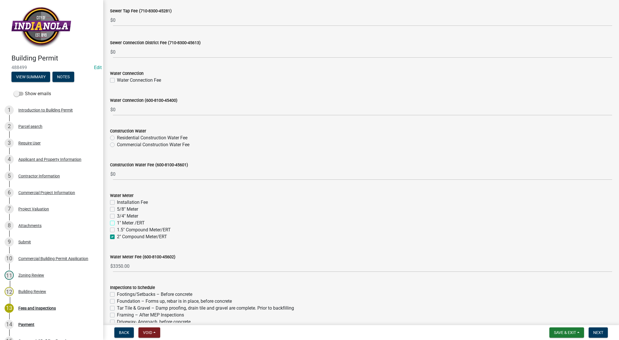
checkbox input "false"
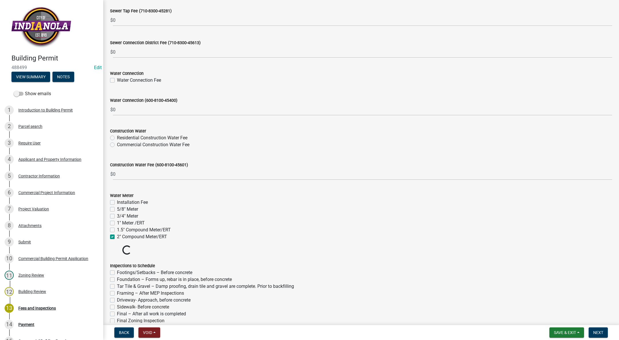
click at [117, 235] on label "2" Compound Meter/ERT" at bounding box center [142, 236] width 50 height 7
click at [117, 235] on input "2" Compound Meter/ERT" at bounding box center [119, 235] width 4 height 4
checkbox input "false"
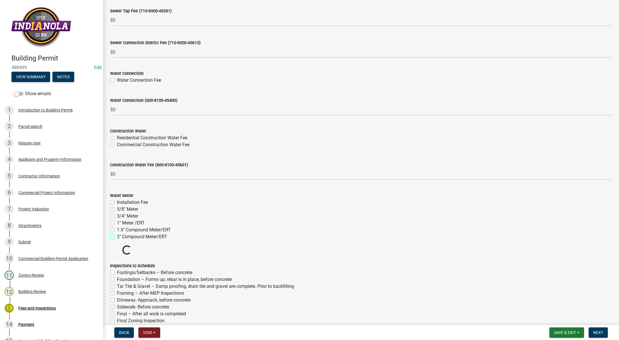
checkbox input "false"
click at [117, 202] on label "Installation Fee" at bounding box center [132, 202] width 31 height 7
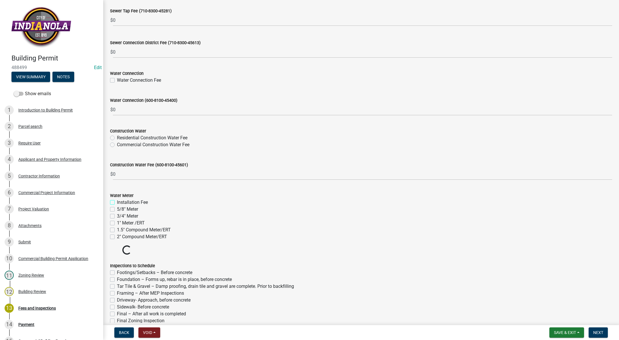
click at [117, 202] on input "Installation Fee" at bounding box center [119, 201] width 4 height 4
checkbox input "true"
checkbox input "false"
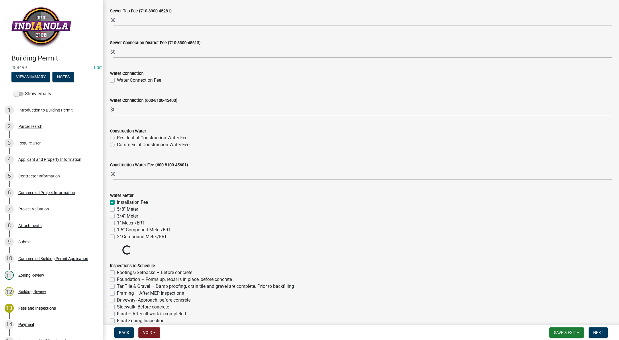
checkbox input "false"
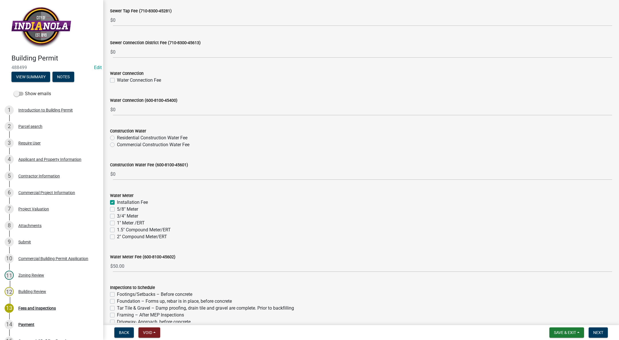
click at [117, 200] on label "Installation Fee" at bounding box center [132, 202] width 31 height 7
click at [117, 200] on input "Installation Fee" at bounding box center [119, 201] width 4 height 4
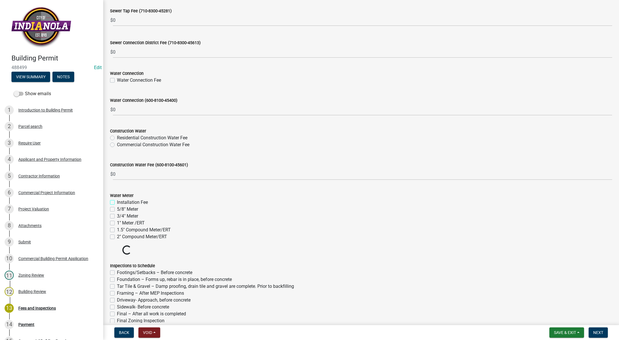
checkbox input "false"
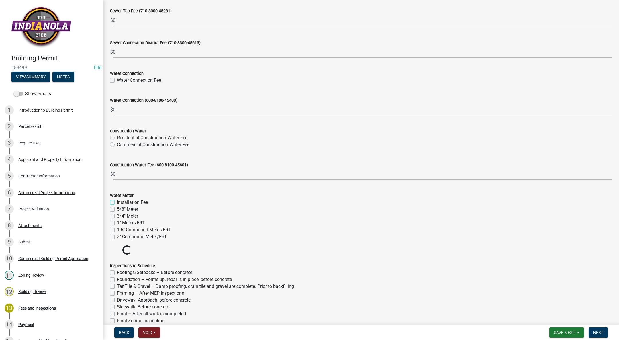
checkbox input "false"
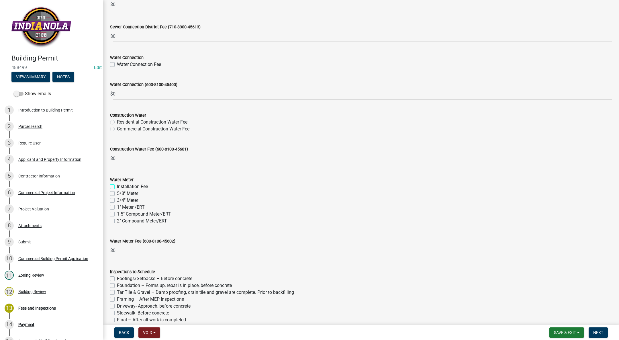
scroll to position [458, 0]
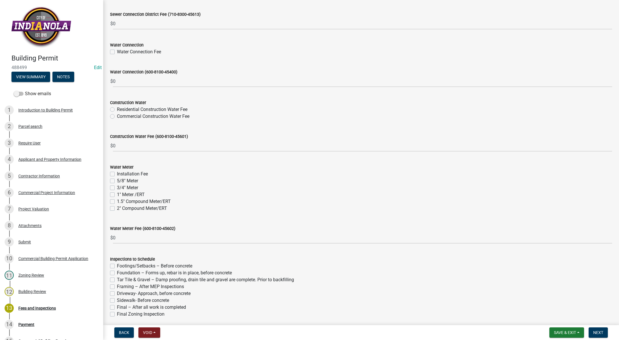
click at [117, 306] on label "Final – After all work is completed" at bounding box center [151, 307] width 69 height 7
click at [117, 306] on input "Final – After all work is completed" at bounding box center [119, 306] width 4 height 4
checkbox input "true"
checkbox input "false"
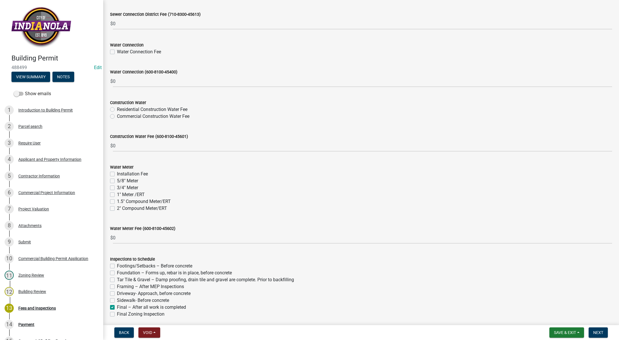
checkbox input "false"
checkbox input "true"
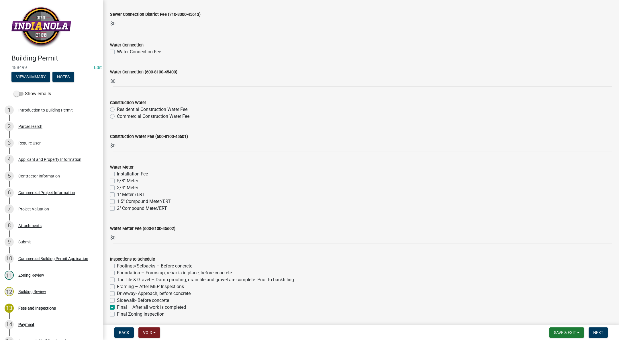
checkbox input "false"
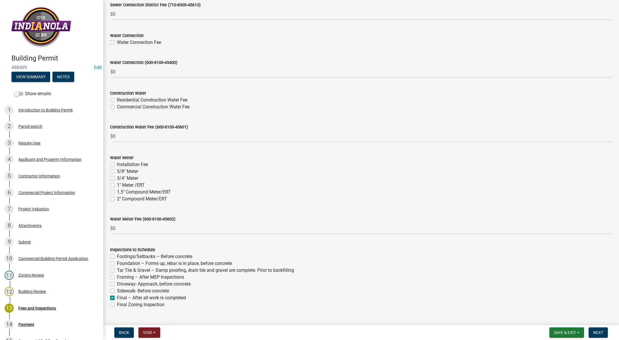
scroll to position [480, 0]
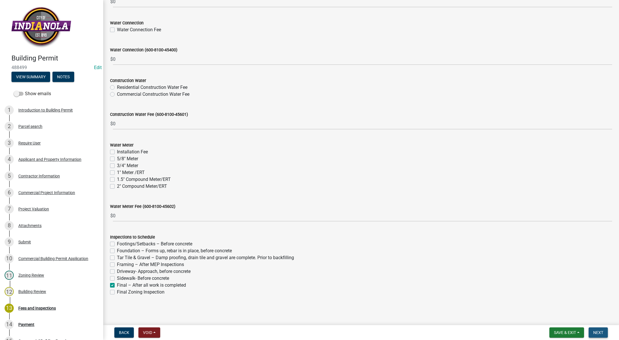
click at [598, 330] on span "Next" at bounding box center [598, 332] width 10 height 5
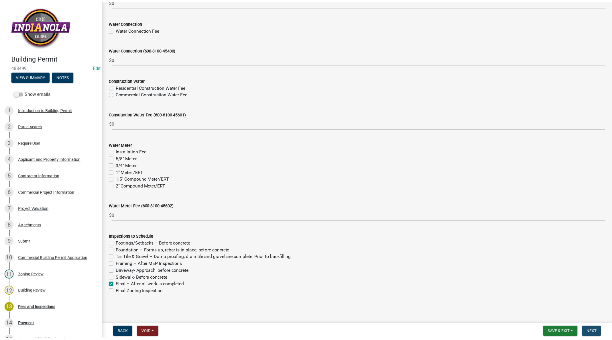
scroll to position [0, 0]
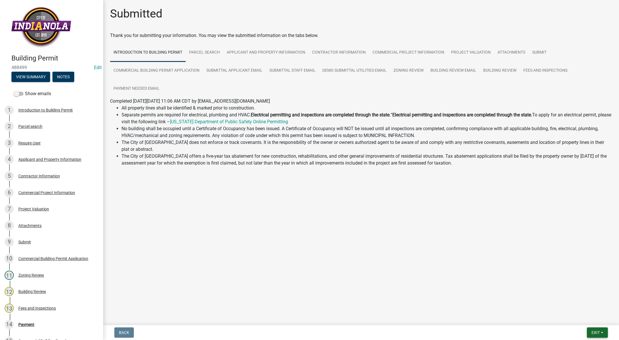
click at [597, 331] on span "Exit" at bounding box center [595, 332] width 8 height 5
click at [586, 316] on button "Save & Exit" at bounding box center [585, 318] width 46 height 14
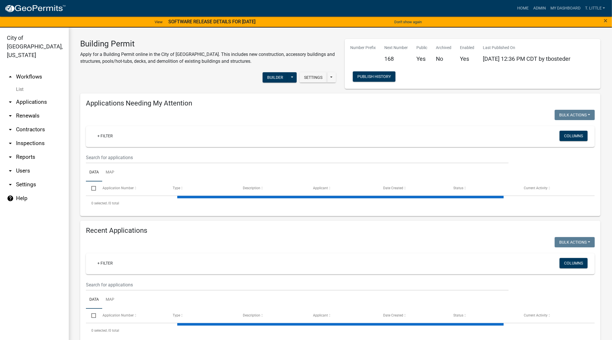
select select "3: 100"
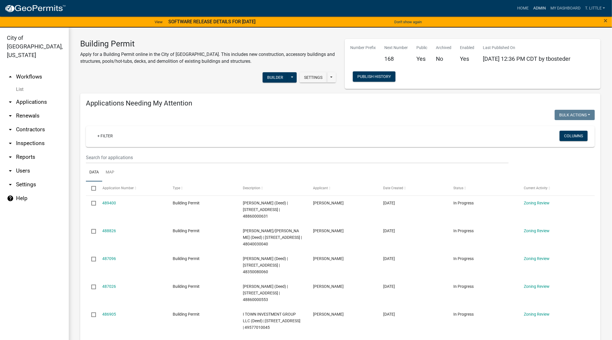
click at [535, 6] on link "Admin" at bounding box center [539, 8] width 17 height 11
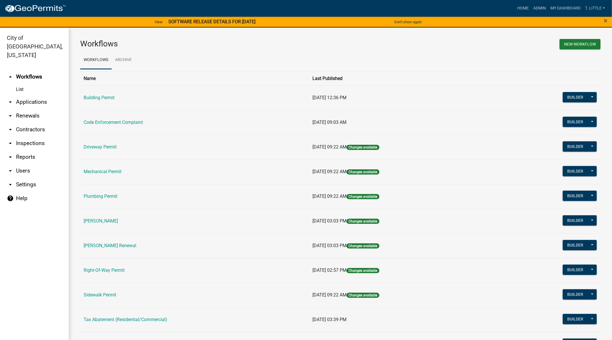
click at [102, 96] on link "Building Permit" at bounding box center [99, 97] width 31 height 5
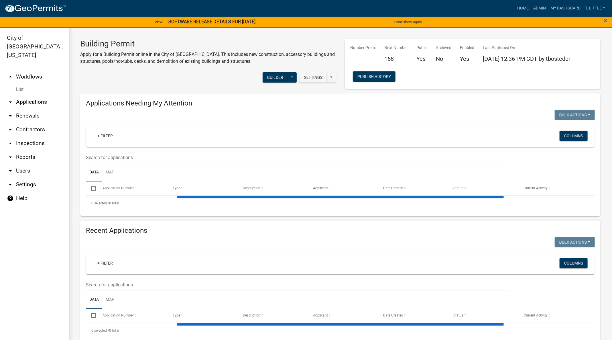
select select "3: 100"
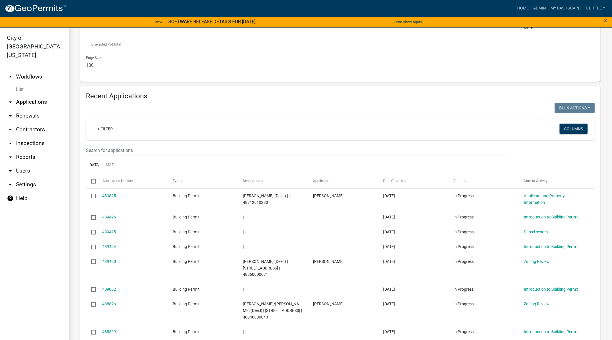
scroll to position [1916, 0]
click at [465, 339] on span "In Progress" at bounding box center [464, 345] width 20 height 5
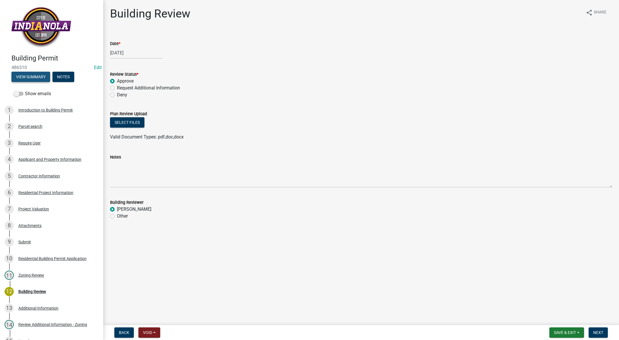
click at [23, 76] on button "View Summary" at bounding box center [30, 77] width 39 height 10
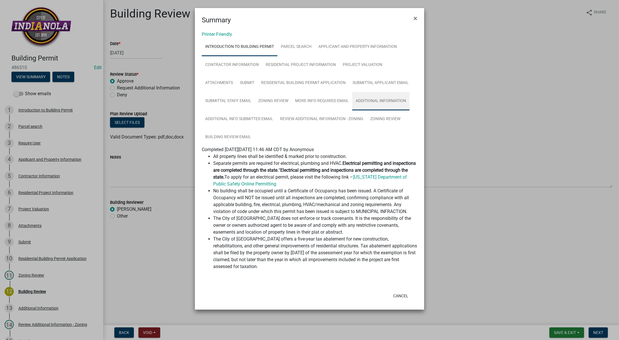
click at [376, 104] on link "Additional Information" at bounding box center [380, 101] width 57 height 18
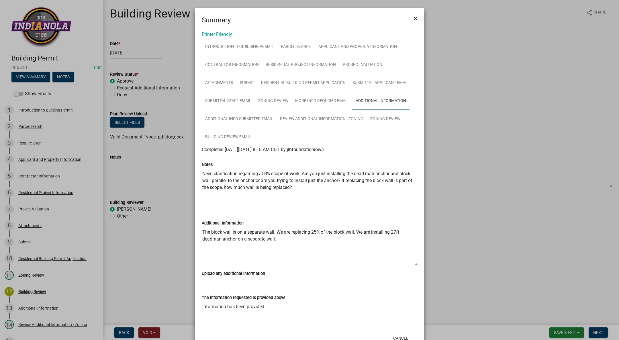
click at [413, 16] on span "×" at bounding box center [415, 18] width 4 height 8
